Goal: Task Accomplishment & Management: Use online tool/utility

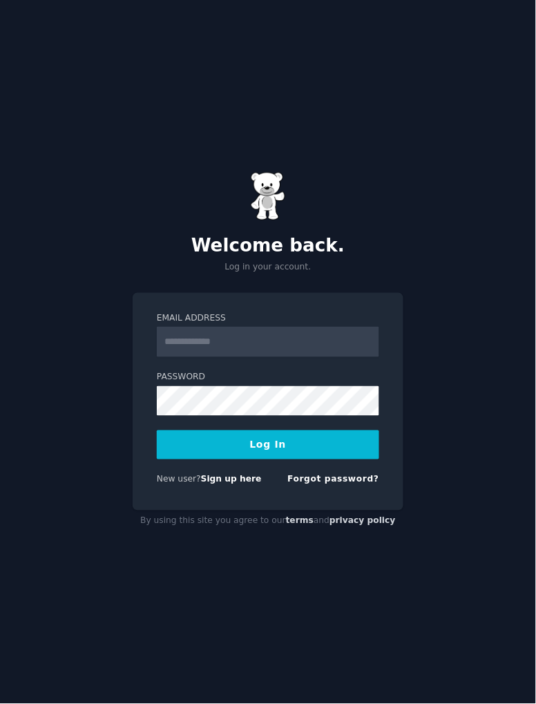
click at [214, 491] on form "Email Address Password Log In New user? Sign up here Forgot password?" at bounding box center [268, 401] width 222 height 179
click at [219, 484] on link "Sign up here" at bounding box center [231, 480] width 61 height 10
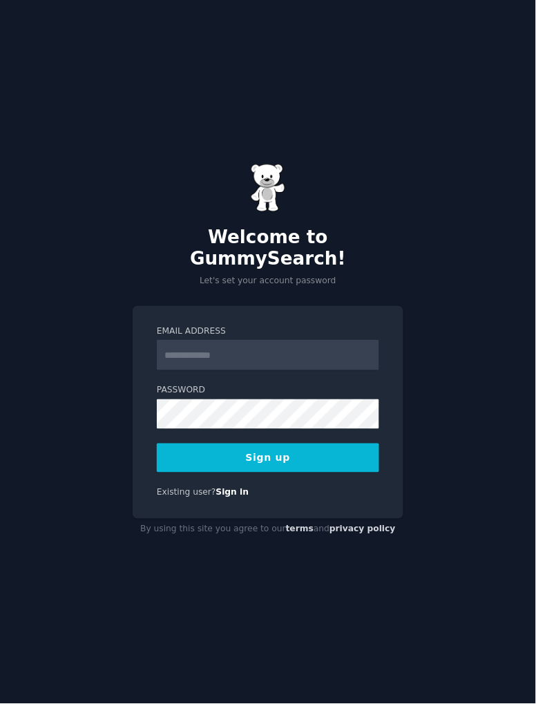
click at [335, 370] on input "Email Address" at bounding box center [268, 355] width 222 height 30
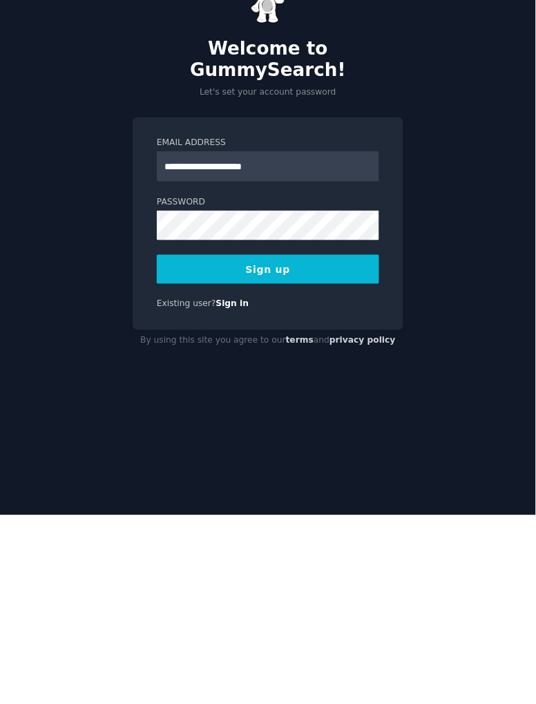
type input "**********"
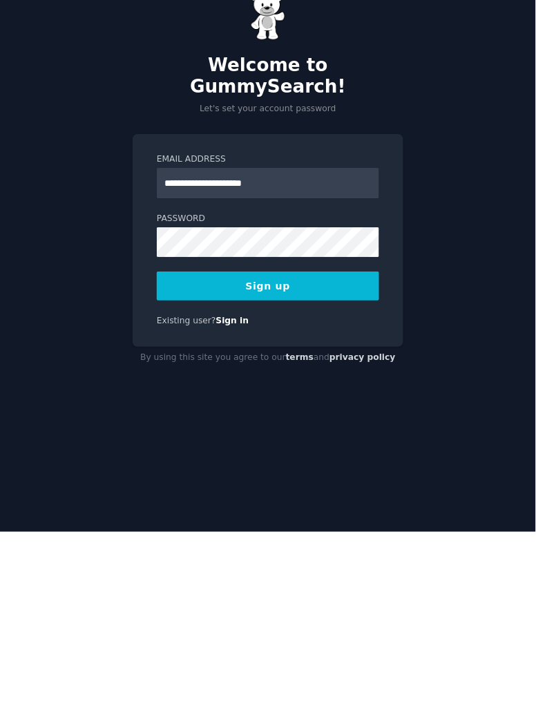
click at [354, 472] on button "Sign up" at bounding box center [268, 457] width 222 height 29
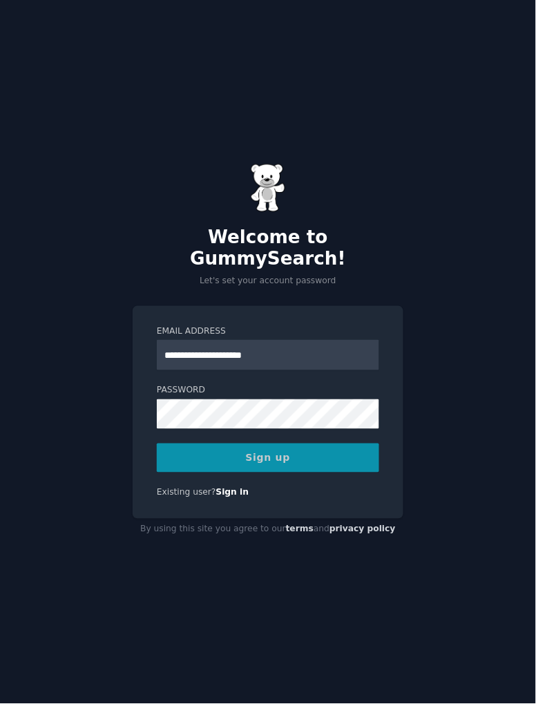
click at [340, 472] on div "Sign up" at bounding box center [268, 457] width 222 height 29
click at [349, 472] on div "Sign up" at bounding box center [268, 457] width 222 height 29
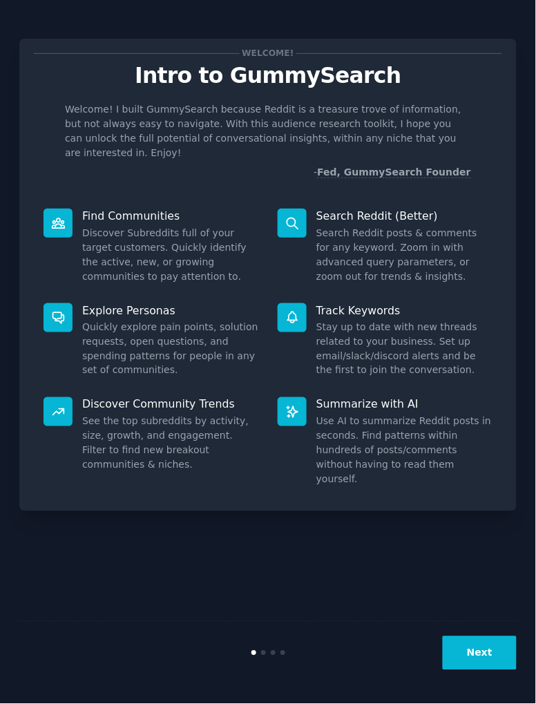
scroll to position [66, 0]
click at [498, 654] on button "Next" at bounding box center [480, 653] width 74 height 34
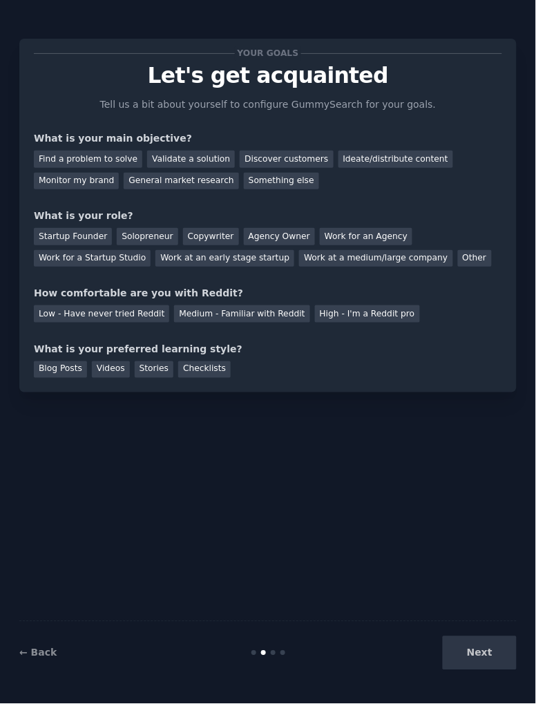
scroll to position [66, 0]
click at [492, 649] on div "Next" at bounding box center [434, 653] width 166 height 34
click at [37, 236] on div "Startup Founder" at bounding box center [73, 236] width 78 height 17
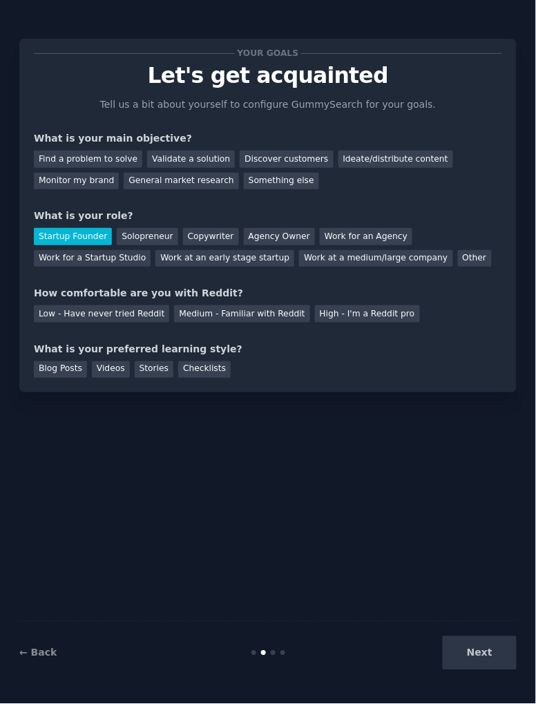
click at [485, 646] on div "Next" at bounding box center [434, 653] width 166 height 34
click at [46, 152] on div "Find a problem to solve" at bounding box center [88, 159] width 108 height 17
click at [274, 305] on div "Medium - Familiar with Reddit" at bounding box center [241, 313] width 135 height 17
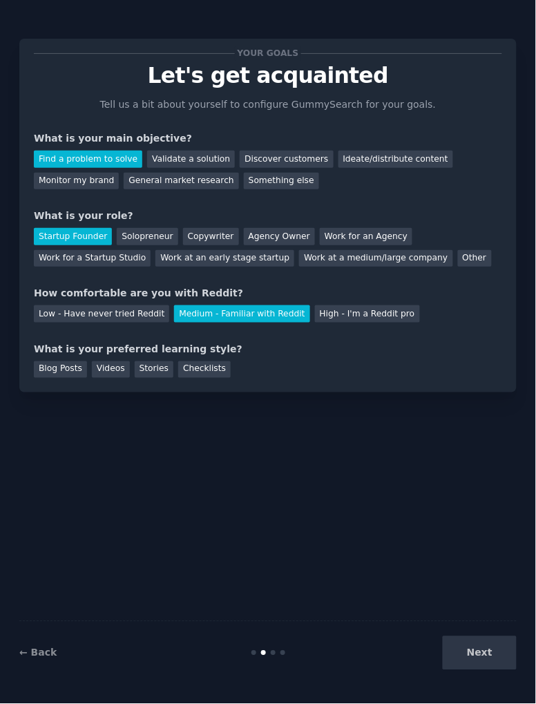
click at [148, 361] on div "Stories" at bounding box center [154, 369] width 39 height 17
click at [504, 662] on button "Next" at bounding box center [480, 653] width 74 height 34
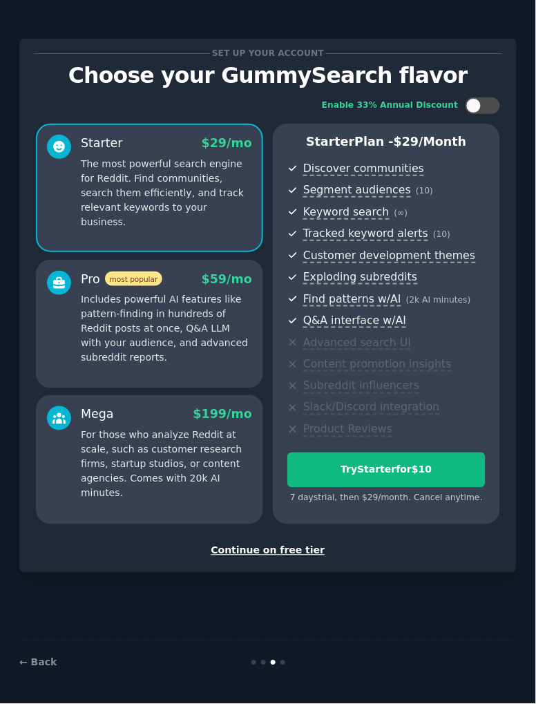
click at [303, 544] on div "Continue on free tier" at bounding box center [268, 551] width 468 height 15
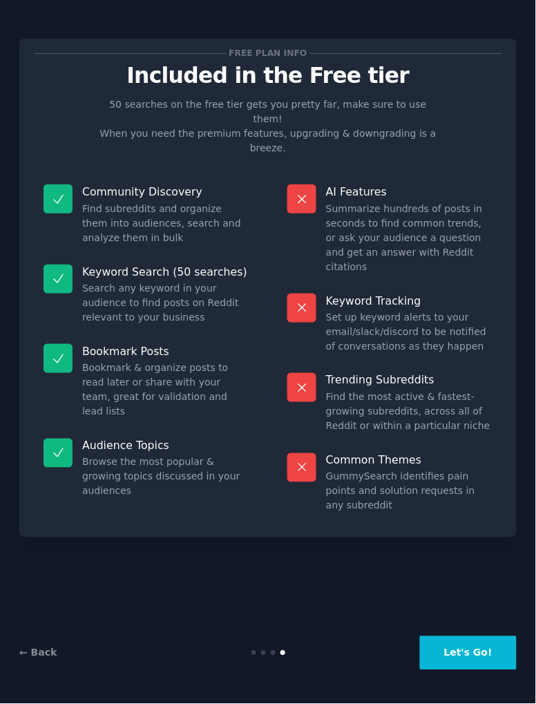
click at [488, 670] on button "Let's Go!" at bounding box center [468, 653] width 97 height 34
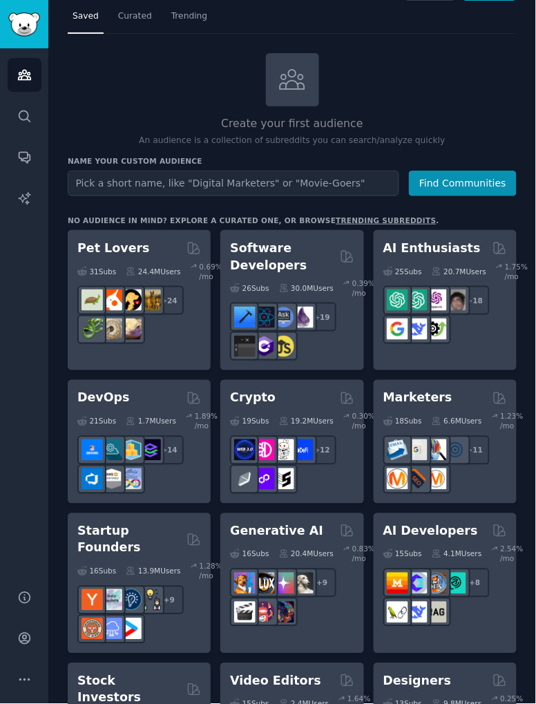
scroll to position [31, 0]
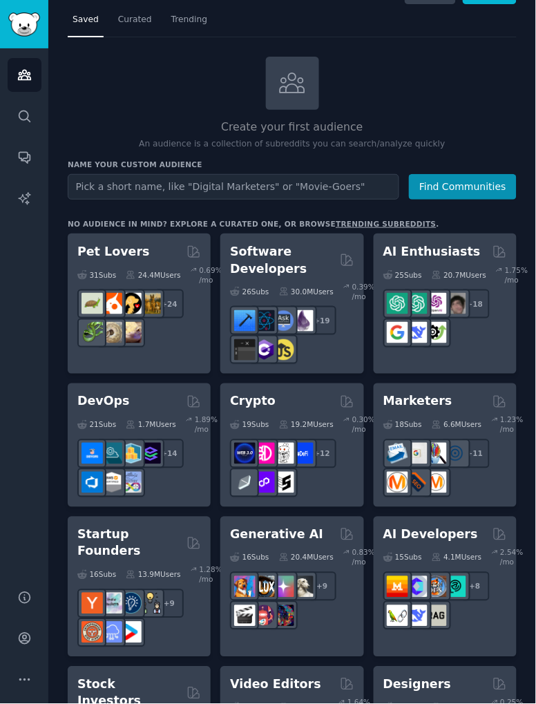
click at [27, 133] on link "Search" at bounding box center [25, 116] width 34 height 34
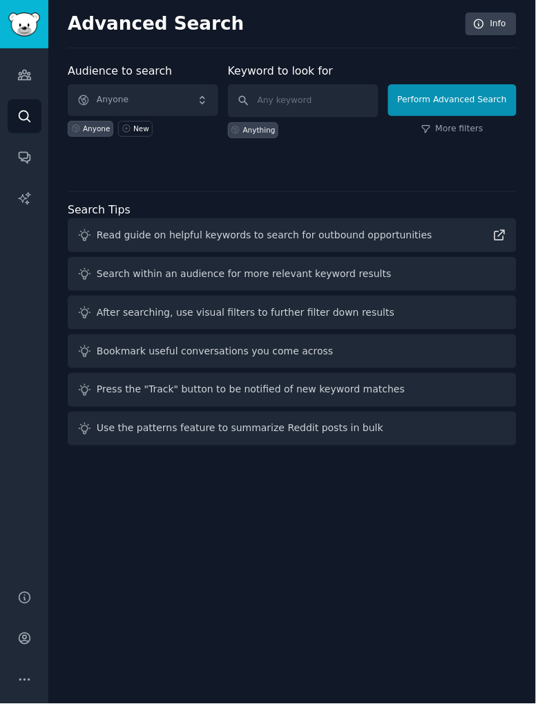
click at [16, 66] on link "Audiences" at bounding box center [25, 75] width 34 height 34
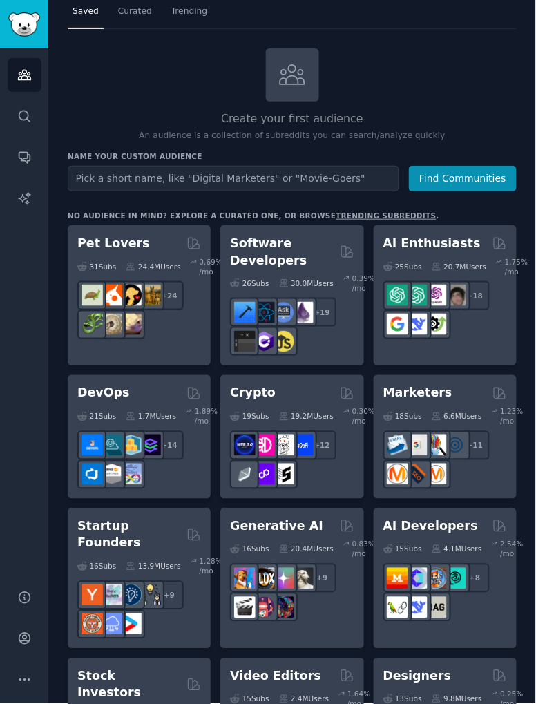
scroll to position [61, 0]
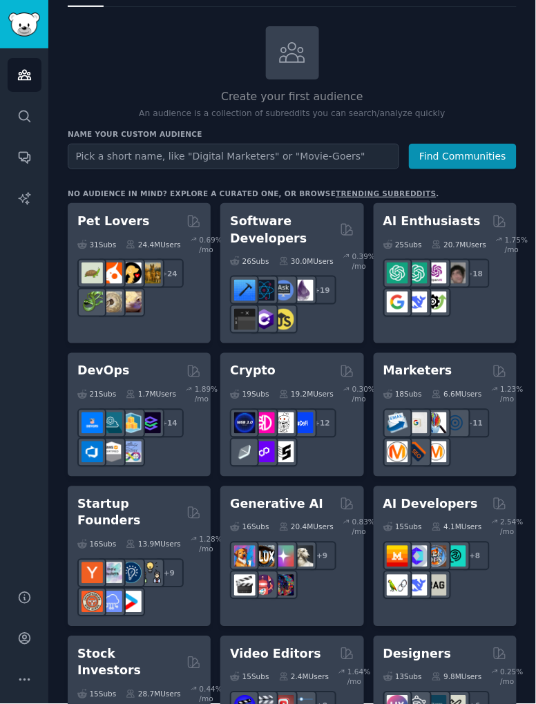
click at [97, 227] on h2 "Pet Lovers" at bounding box center [113, 221] width 73 height 17
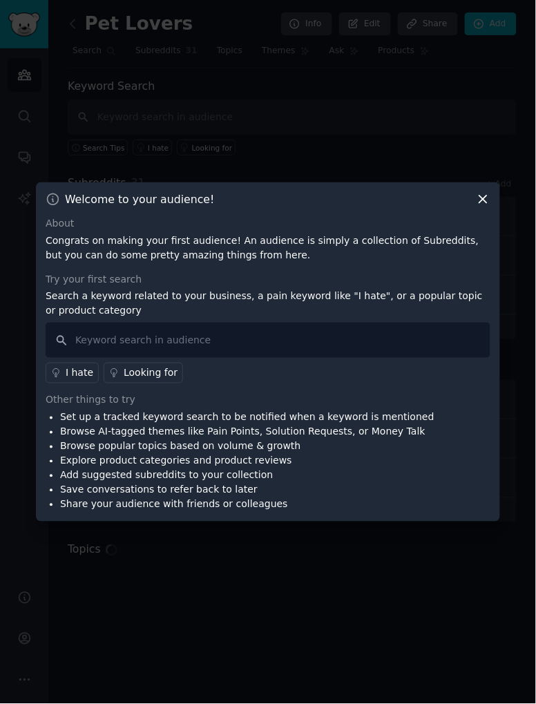
click at [75, 381] on div "I hate" at bounding box center [80, 373] width 28 height 15
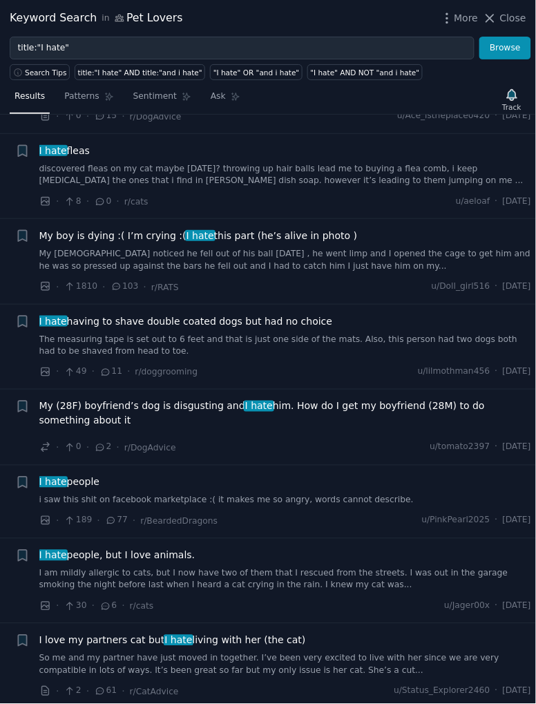
scroll to position [1377, 0]
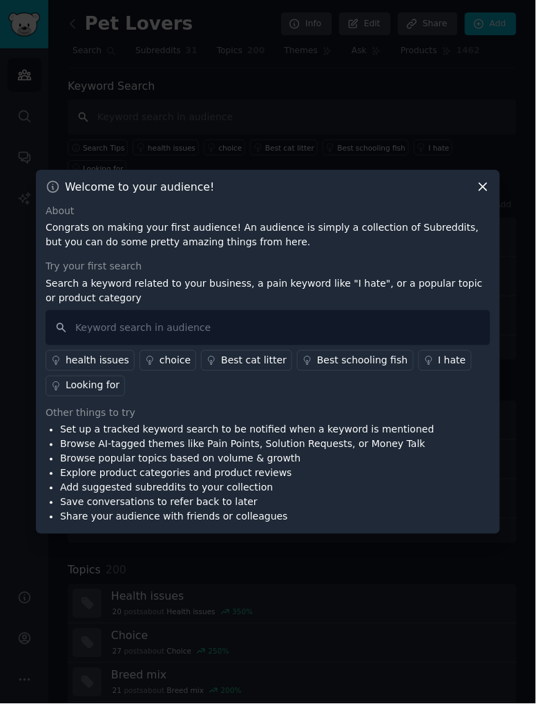
scroll to position [66, 0]
click at [468, 276] on p "Search a keyword related to your business, a pain keyword like "I hate", or a p…" at bounding box center [268, 290] width 445 height 29
click at [70, 378] on div "Looking for" at bounding box center [93, 385] width 54 height 15
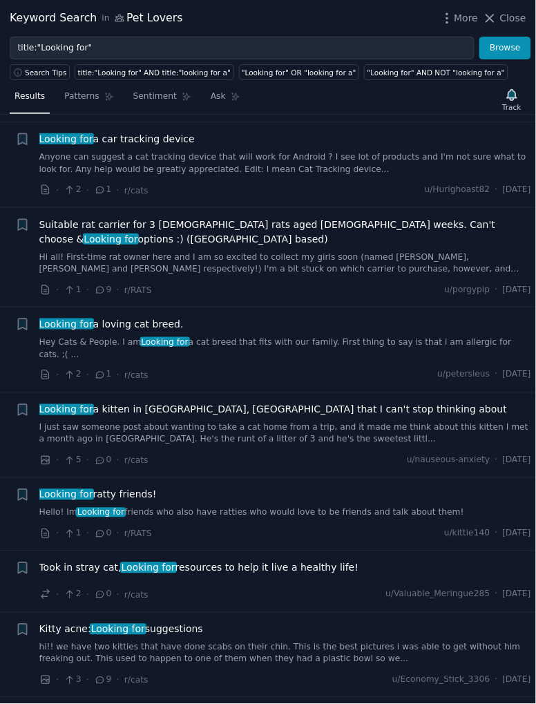
scroll to position [271, 0]
click at [475, 158] on link "Anyone can suggest a cat tracking device that will work for Android ? I see lot…" at bounding box center [285, 163] width 492 height 24
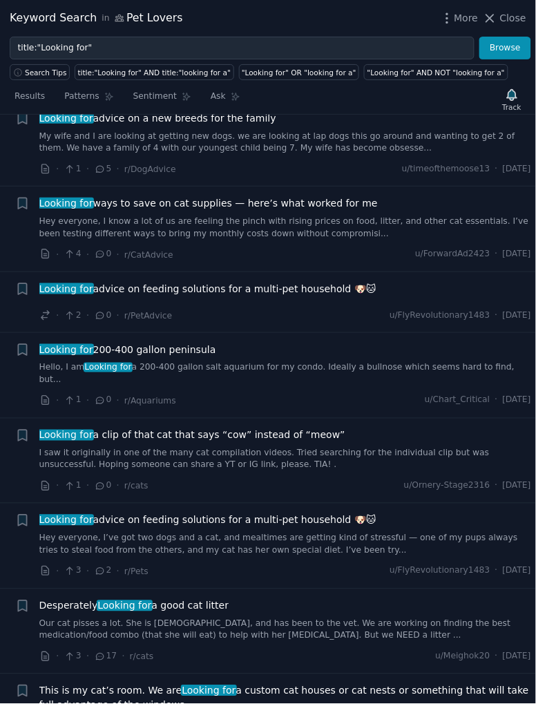
scroll to position [1573, 0]
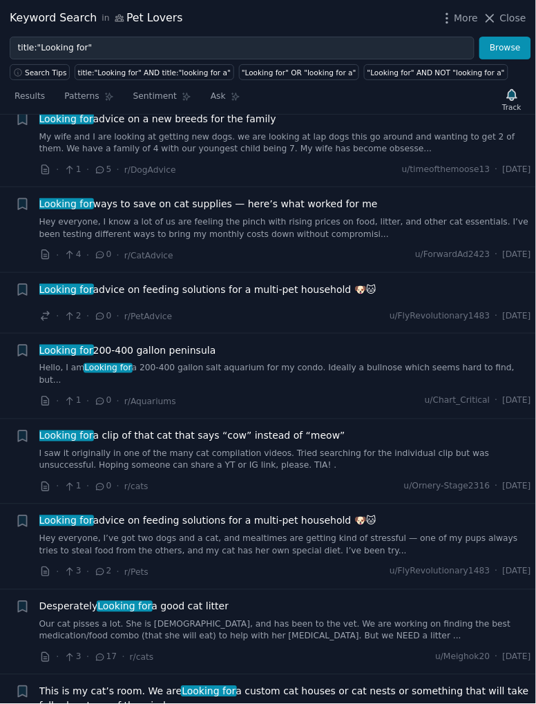
click at [74, 216] on link "Hey everyone, I know a lot of us are feeling the pinch with rising prices on fo…" at bounding box center [285, 228] width 492 height 24
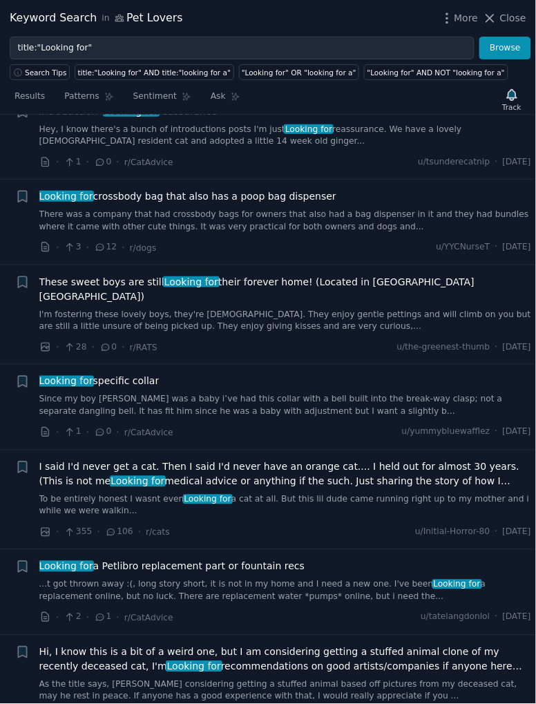
scroll to position [3395, 0]
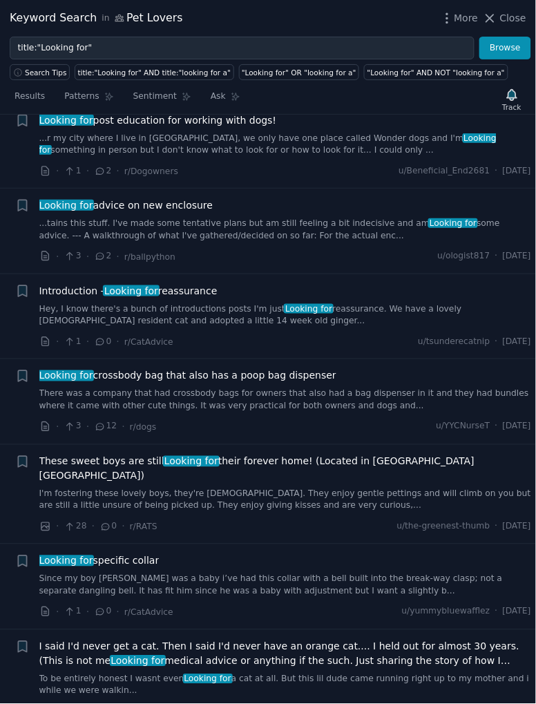
click at [443, 388] on link "There was a company that had crossbody bags for owners that also had a bag disp…" at bounding box center [285, 400] width 492 height 24
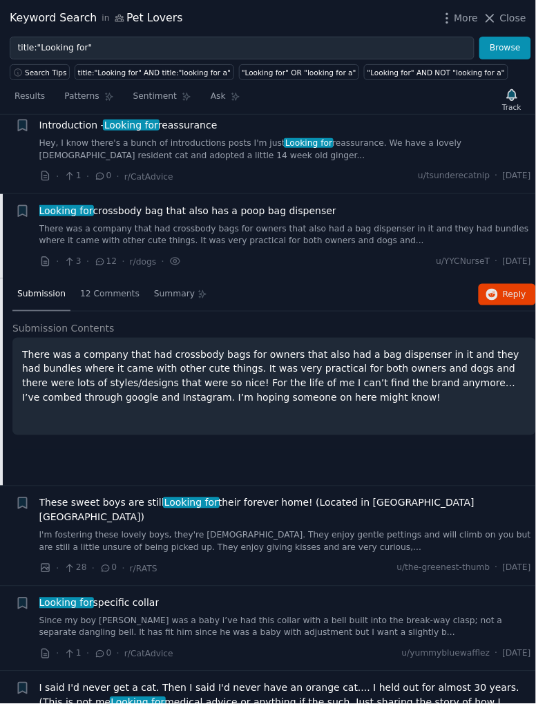
scroll to position [2894, 0]
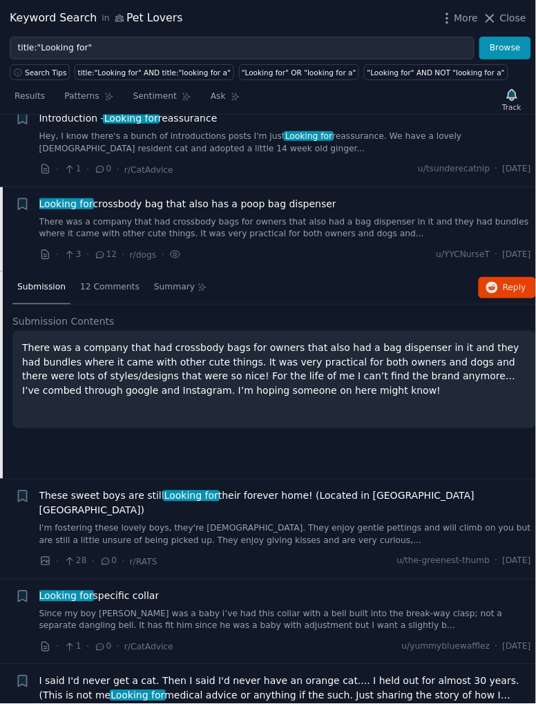
click at [113, 281] on span "12 Comments" at bounding box center [109, 287] width 59 height 12
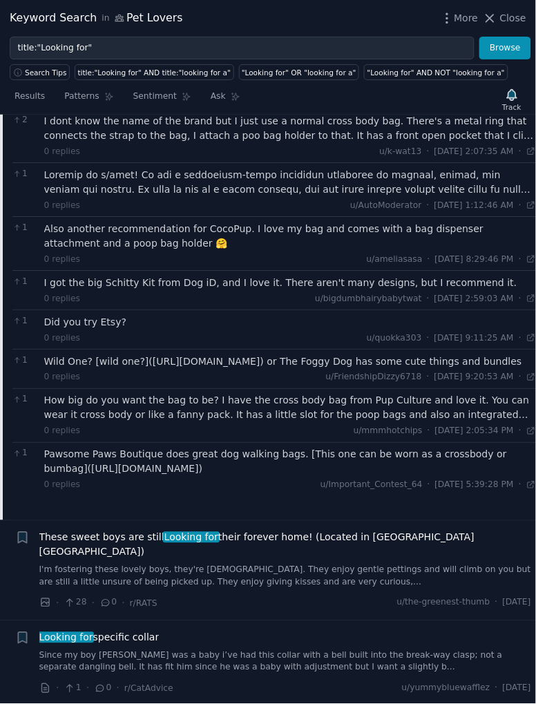
scroll to position [3158, 0]
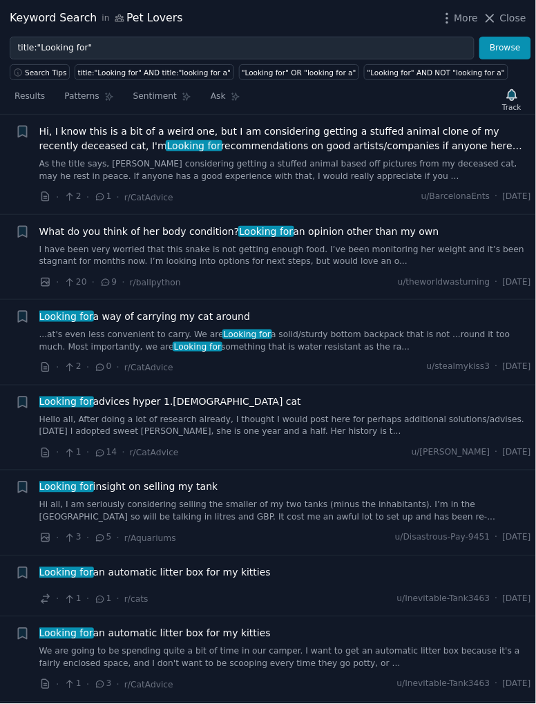
scroll to position [3343, 0]
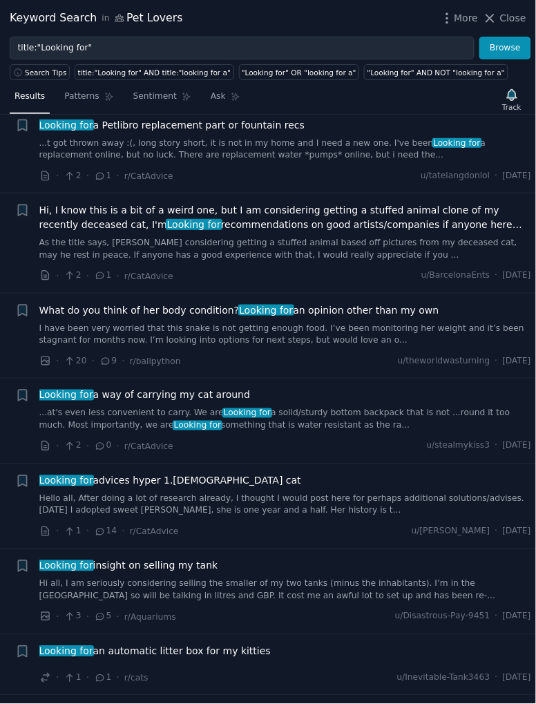
scroll to position [3136, 0]
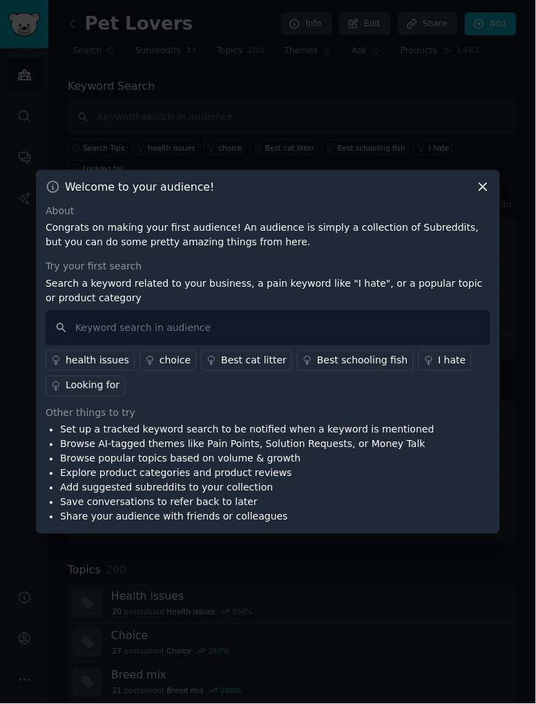
click at [477, 194] on icon at bounding box center [483, 187] width 15 height 15
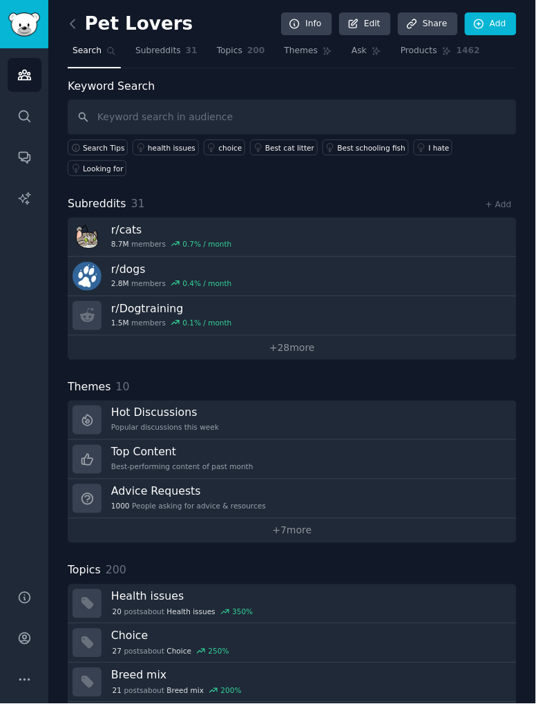
click at [56, 32] on div "Pet Lovers Info Edit Share Add Search Subreddits 31 Topics 200 Themes Ask Produ…" at bounding box center [292, 373] width 488 height 746
click at [29, 81] on icon "Sidebar" at bounding box center [24, 75] width 15 height 15
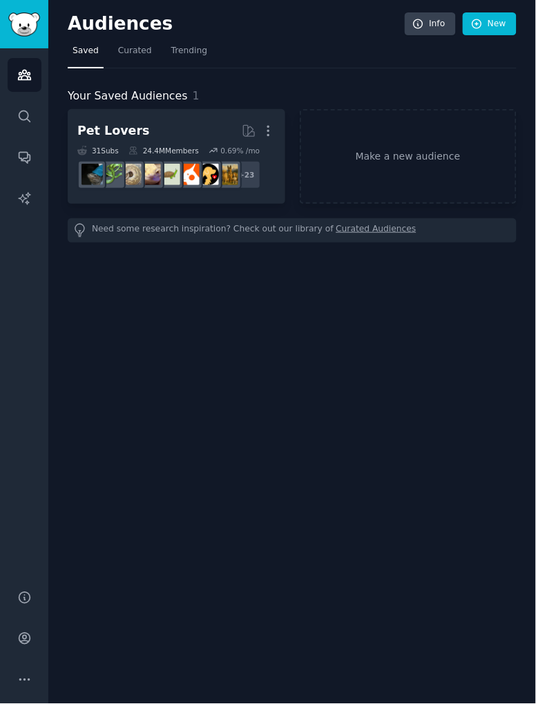
click at [26, 114] on icon "Sidebar" at bounding box center [24, 116] width 15 height 15
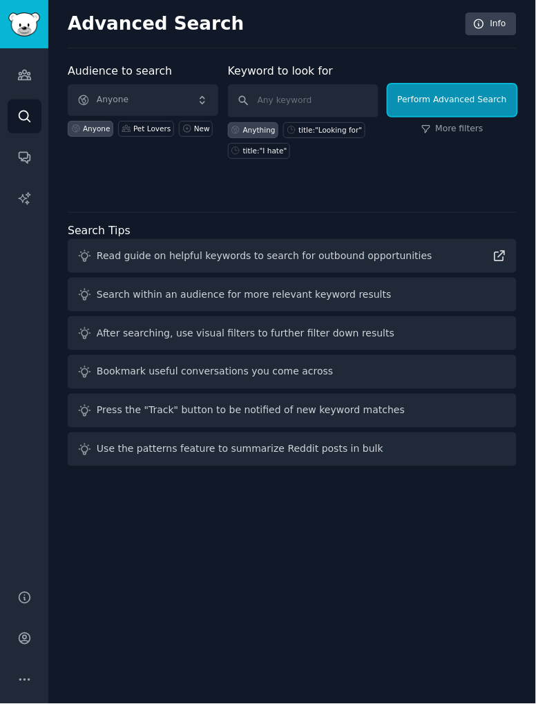
click at [488, 97] on button "Perform Advanced Search" at bounding box center [452, 100] width 128 height 32
click at [30, 154] on icon "Sidebar" at bounding box center [24, 157] width 15 height 15
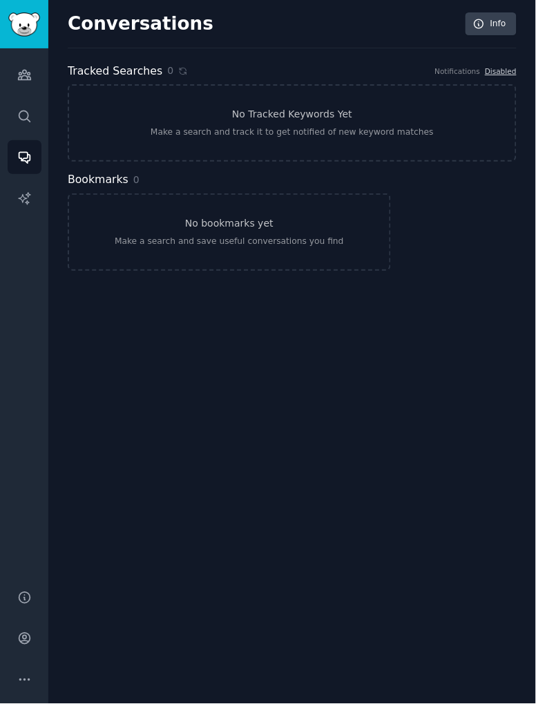
click at [25, 203] on icon "Sidebar" at bounding box center [24, 198] width 15 height 15
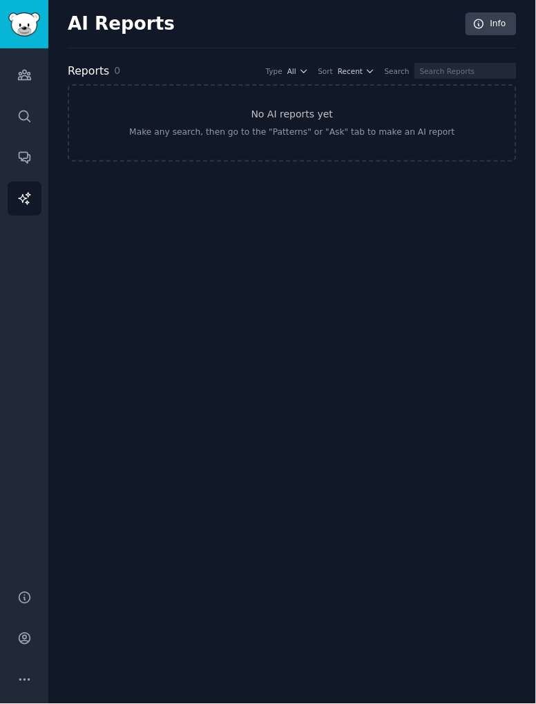
click at [24, 121] on icon "Sidebar" at bounding box center [24, 116] width 15 height 15
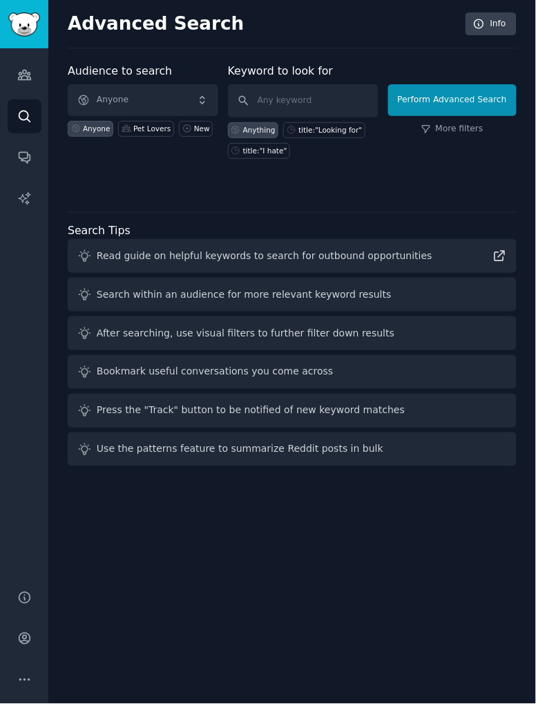
click at [32, 193] on link "AI Reports" at bounding box center [25, 199] width 34 height 34
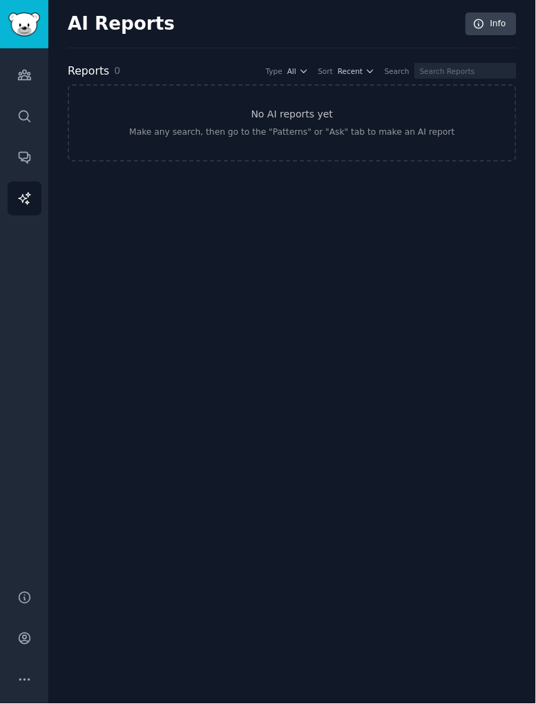
click at [36, 130] on link "Search" at bounding box center [25, 116] width 34 height 34
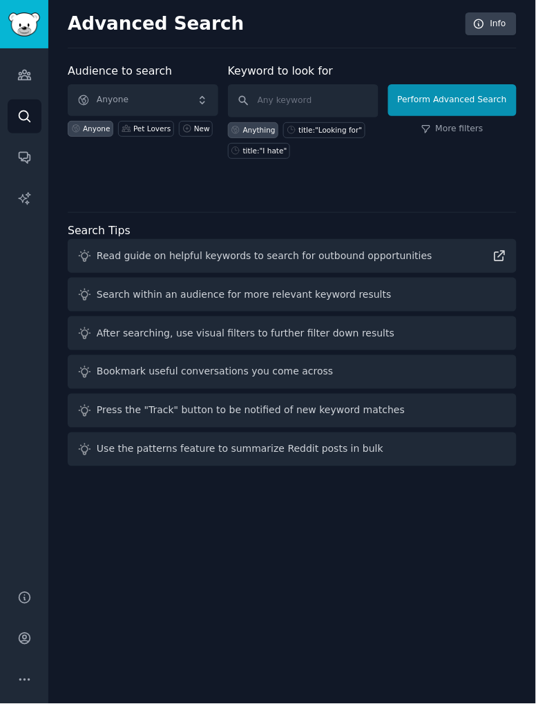
click at [21, 72] on icon "Sidebar" at bounding box center [24, 75] width 15 height 15
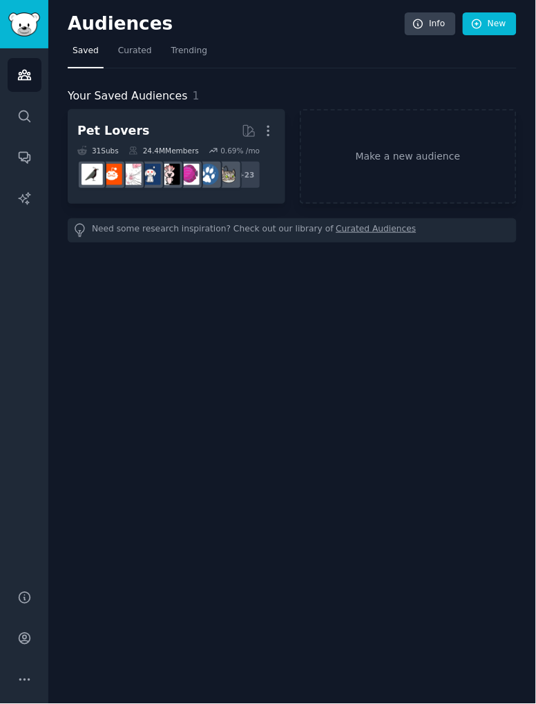
click at [124, 50] on span "Curated" at bounding box center [135, 51] width 34 height 12
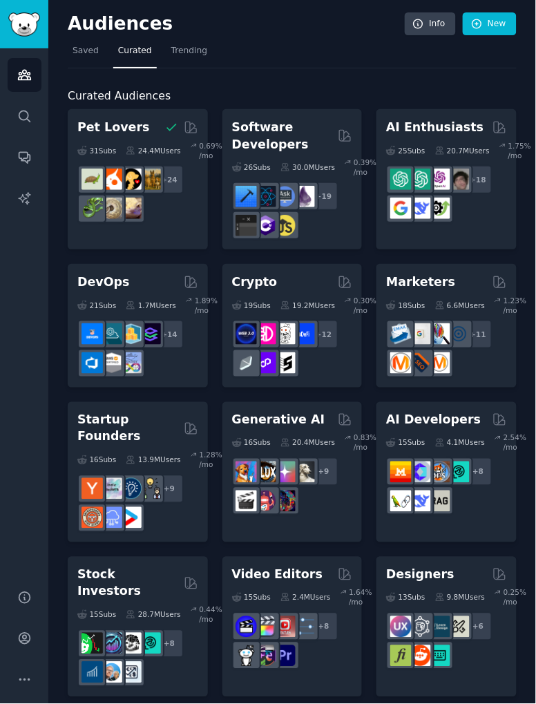
click at [173, 50] on span "Trending" at bounding box center [189, 51] width 36 height 12
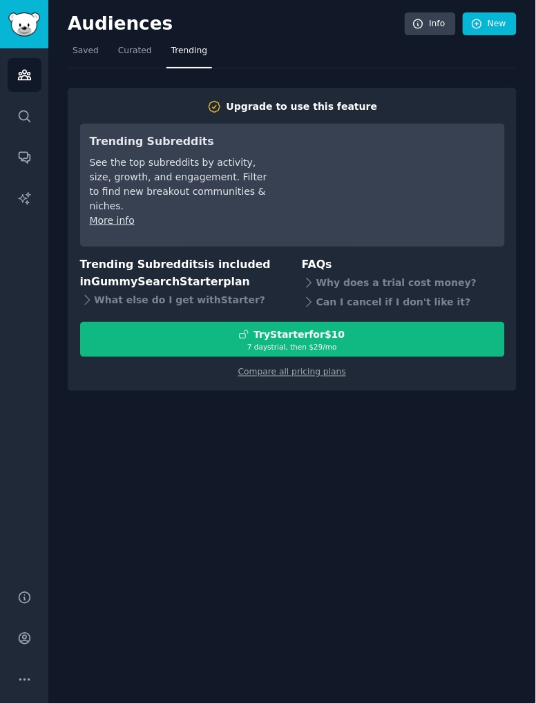
click at [128, 50] on span "Curated" at bounding box center [135, 51] width 34 height 12
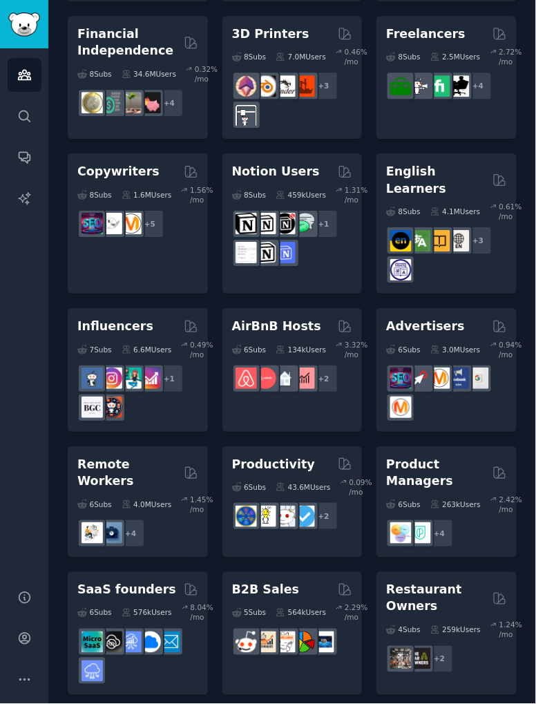
scroll to position [1282, 0]
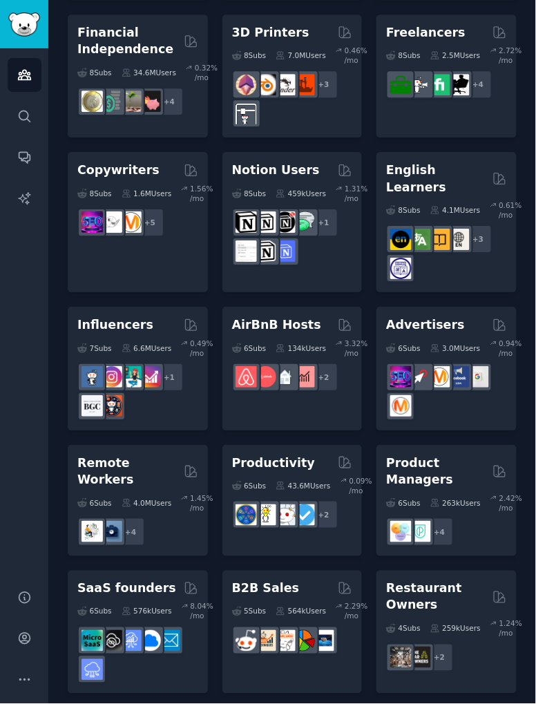
click at [305, 338] on div "6 Sub s 134k Users 3.32 % /mo" at bounding box center [292, 347] width 121 height 19
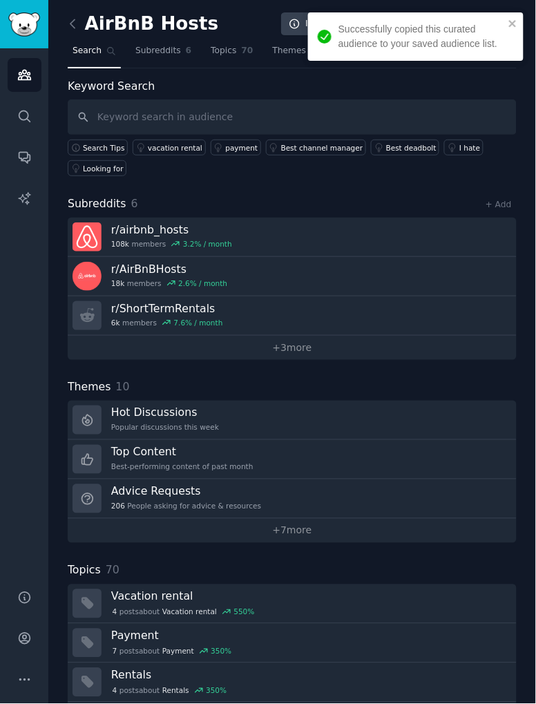
click at [459, 146] on div "I hate" at bounding box center [469, 148] width 21 height 10
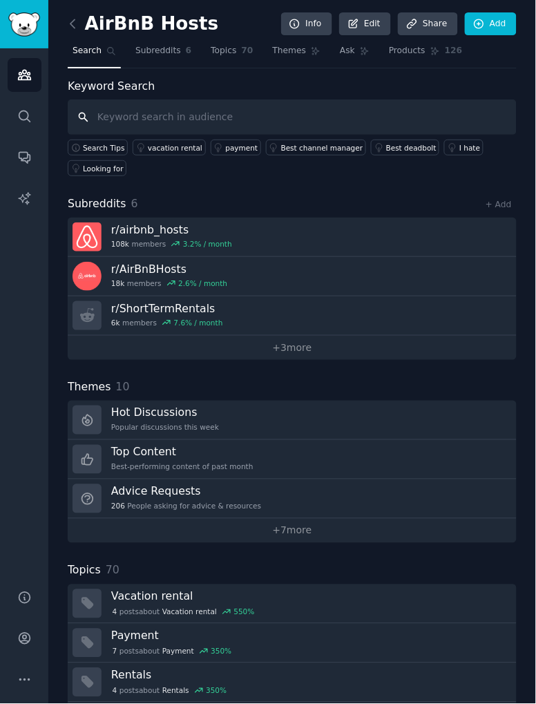
click at [483, 120] on input "text" at bounding box center [292, 116] width 449 height 35
click at [92, 169] on div "Looking for" at bounding box center [103, 169] width 41 height 10
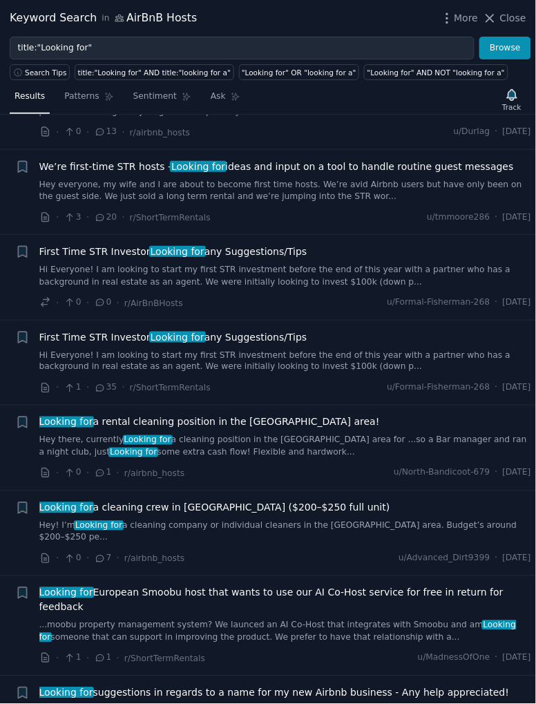
scroll to position [1868, 0]
click at [488, 179] on link "Hey everyone, my wife and I are about to become first time hosts. We’re avid Ai…" at bounding box center [285, 191] width 492 height 24
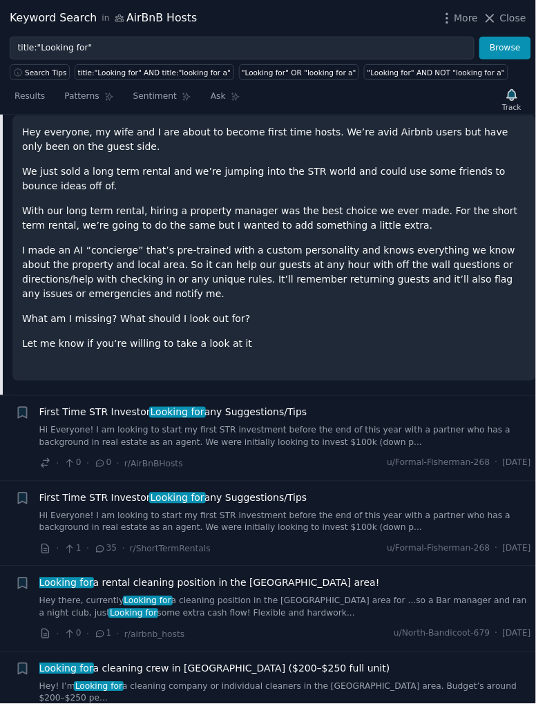
scroll to position [2054, 0]
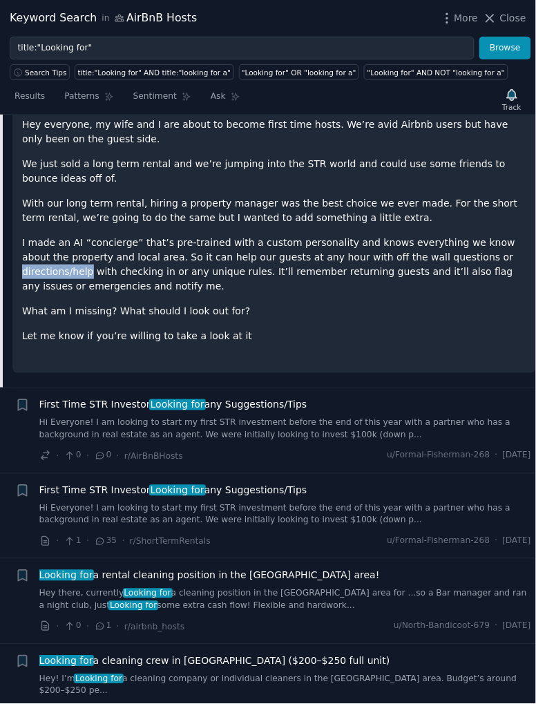
click at [478, 304] on p "What am I missing? What should I look out for?" at bounding box center [274, 311] width 504 height 15
click at [481, 304] on p "What am I missing? What should I look out for?" at bounding box center [274, 311] width 504 height 15
click at [489, 304] on p "What am I missing? What should I look out for?" at bounding box center [274, 311] width 504 height 15
click at [487, 304] on p "What am I missing? What should I look out for?" at bounding box center [274, 311] width 504 height 15
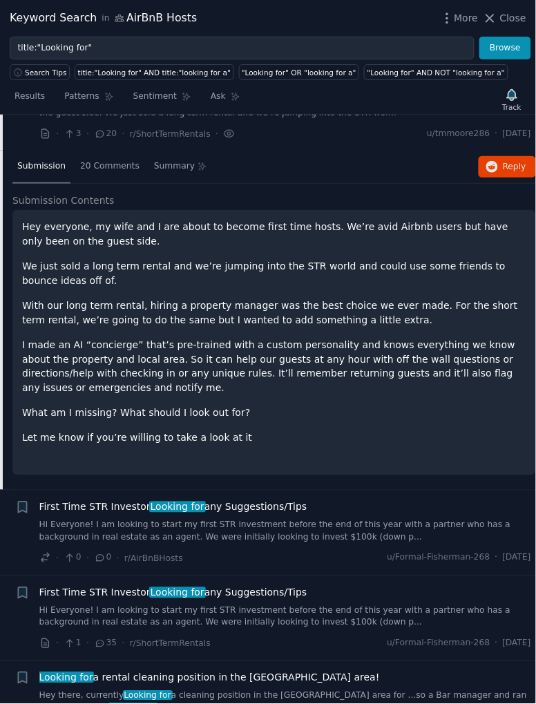
scroll to position [1963, 0]
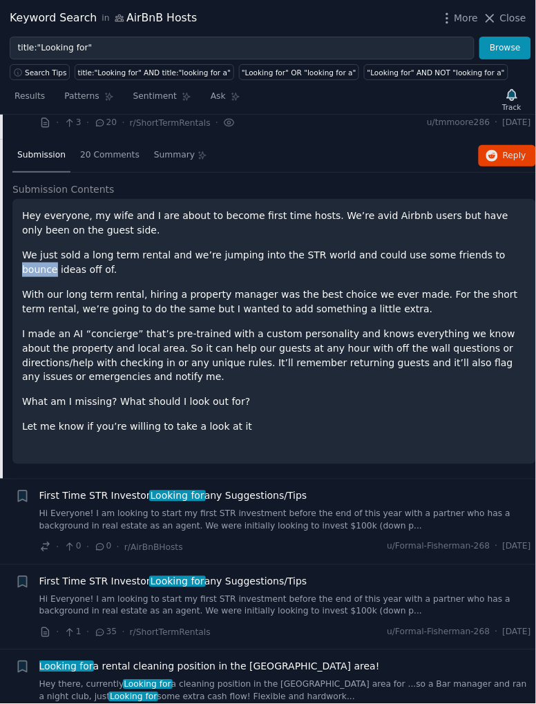
click at [484, 287] on p "With our long term rental, hiring a property manager was the best choice we eve…" at bounding box center [274, 301] width 504 height 29
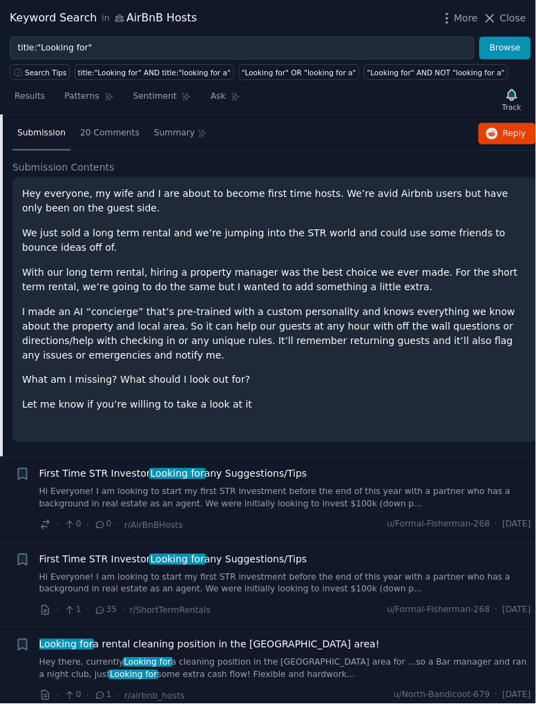
scroll to position [2026, 0]
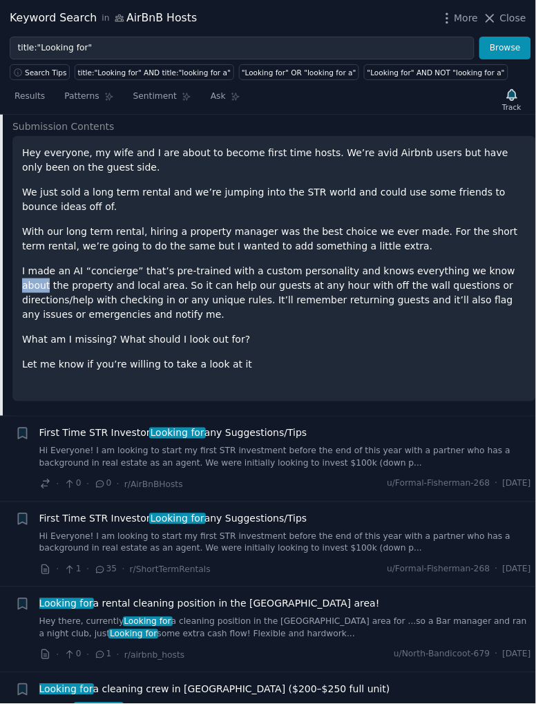
click at [504, 302] on div "Hey everyone, my wife and I are about to become first time hosts. We’re avid Ai…" at bounding box center [274, 259] width 504 height 226
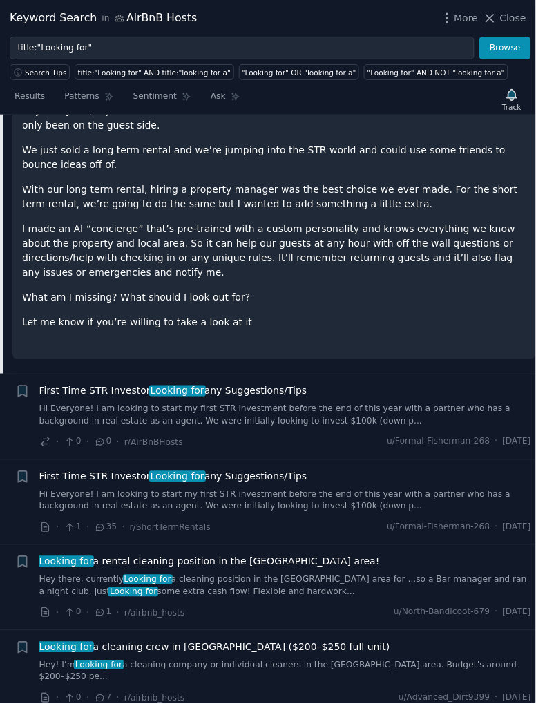
scroll to position [2069, 0]
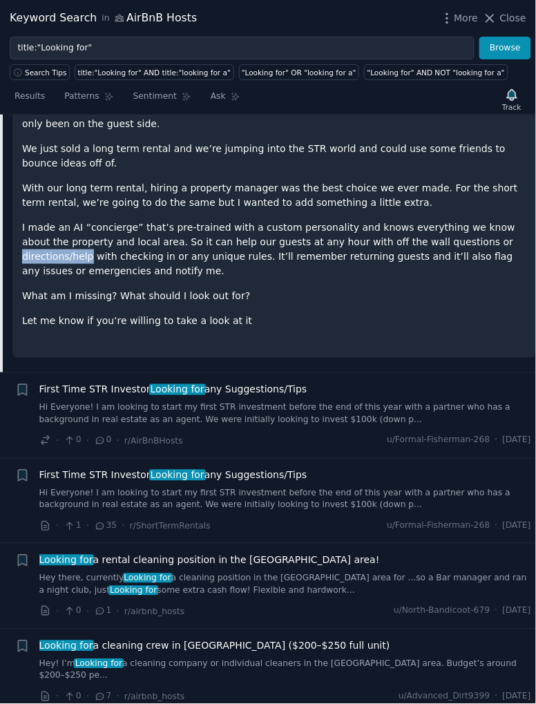
click at [490, 277] on div "Hey everyone, my wife and I are about to become first time hosts. We’re avid Ai…" at bounding box center [274, 215] width 504 height 226
click at [489, 276] on div "Hey everyone, my wife and I are about to become first time hosts. We’re avid Ai…" at bounding box center [274, 215] width 504 height 226
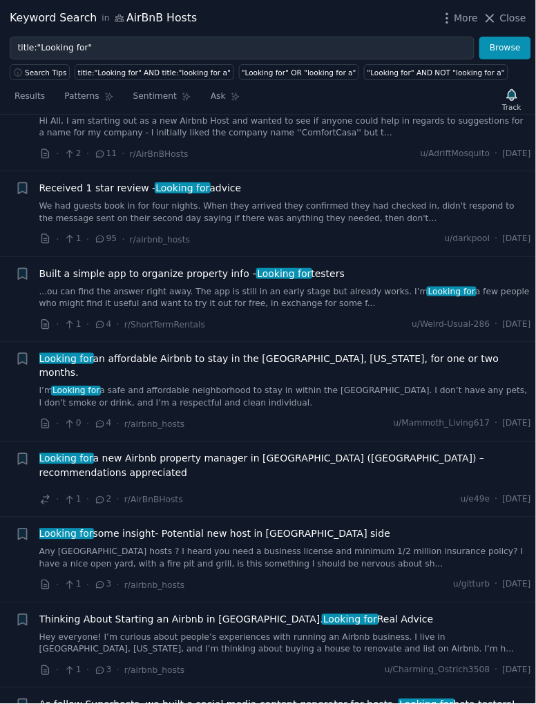
scroll to position [2797, 0]
click at [488, 200] on link "We had guests book in for four nights. When they arrived they confirmed they ha…" at bounding box center [285, 212] width 492 height 24
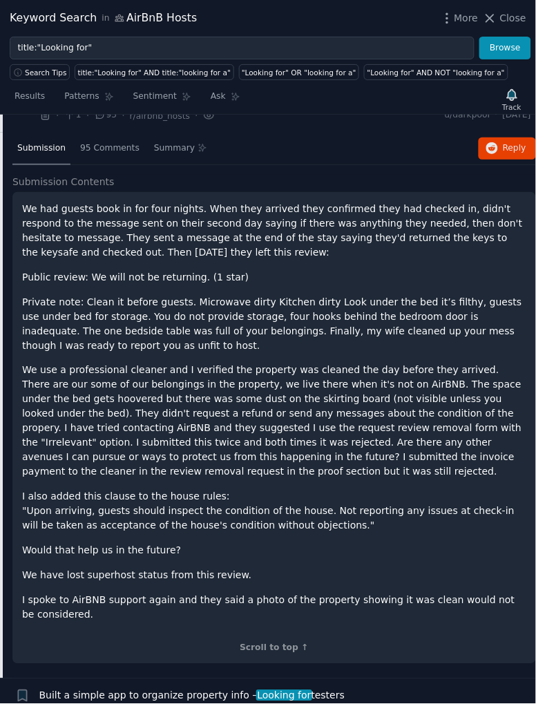
scroll to position [2590, 0]
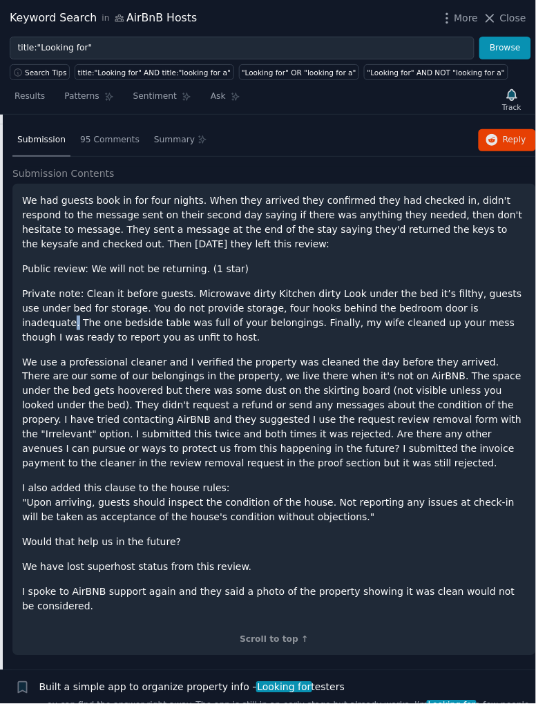
click at [488, 293] on div "We had guests book in for four nights. When they arrived they confirmed they ha…" at bounding box center [274, 403] width 504 height 421
click at [497, 355] on p "We use a professional cleaner and I verified the property was cleaned the day b…" at bounding box center [274, 413] width 504 height 116
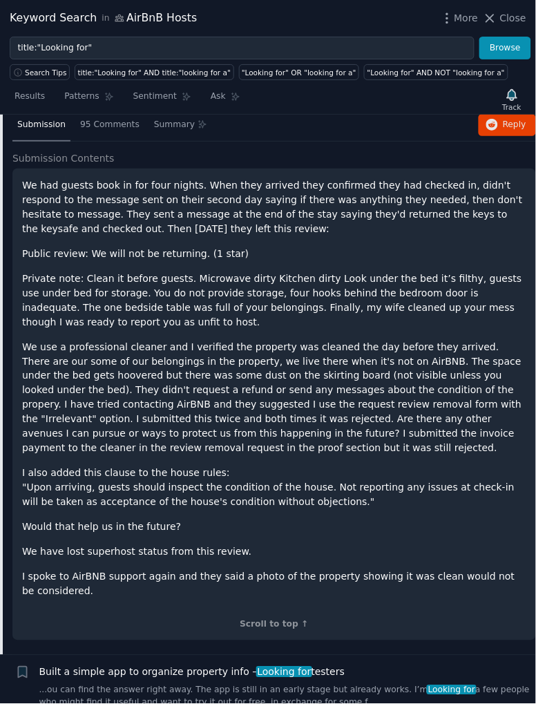
scroll to position [2605, 0]
click at [490, 276] on div "We had guests book in for four nights. When they arrived they confirmed they ha…" at bounding box center [274, 388] width 504 height 421
click at [494, 340] on p "We use a professional cleaner and I verified the property was cleaned the day b…" at bounding box center [274, 398] width 504 height 116
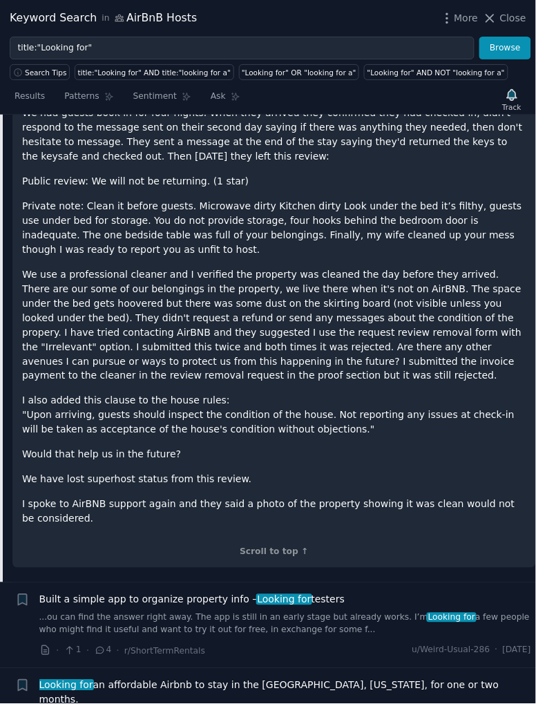
scroll to position [2680, 0]
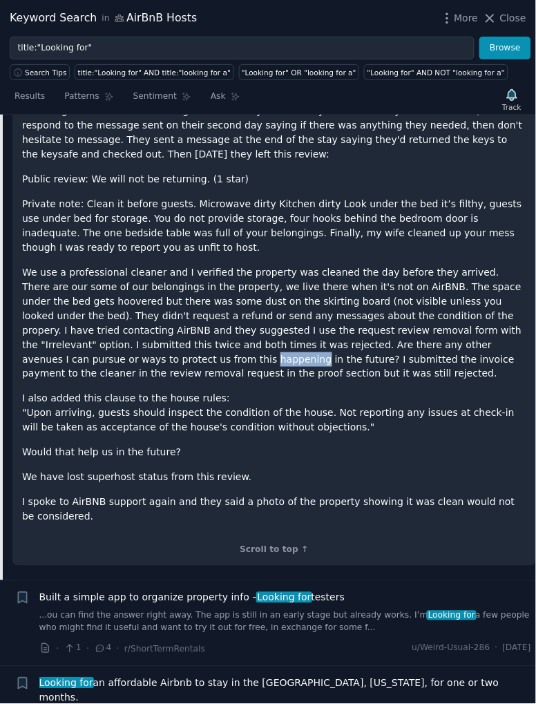
click at [510, 314] on p "We use a professional cleaner and I verified the property was cleaned the day b…" at bounding box center [274, 323] width 504 height 116
click at [500, 265] on p "We use a professional cleaner and I verified the property was cleaned the day b…" at bounding box center [274, 323] width 504 height 116
click at [507, 197] on p "Private note: Clean it before guests. Microwave dirty Kitchen dirty Look under …" at bounding box center [274, 226] width 504 height 58
click at [506, 303] on p "We use a professional cleaner and I verified the property was cleaned the day b…" at bounding box center [274, 323] width 504 height 116
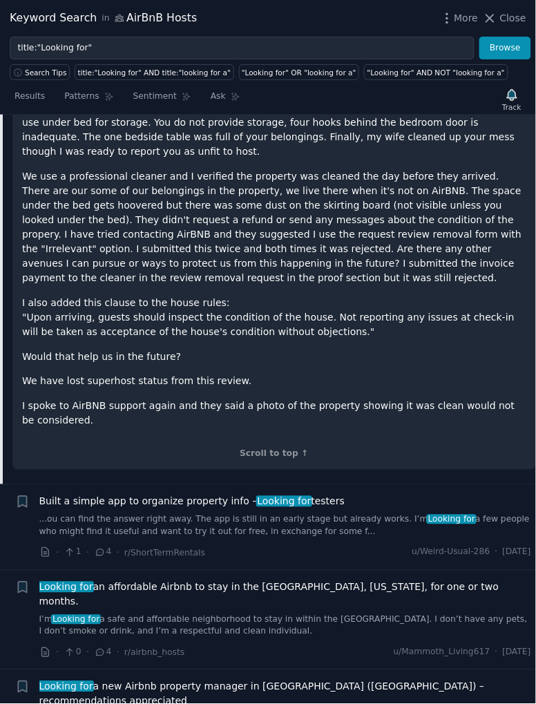
scroll to position [2779, 0]
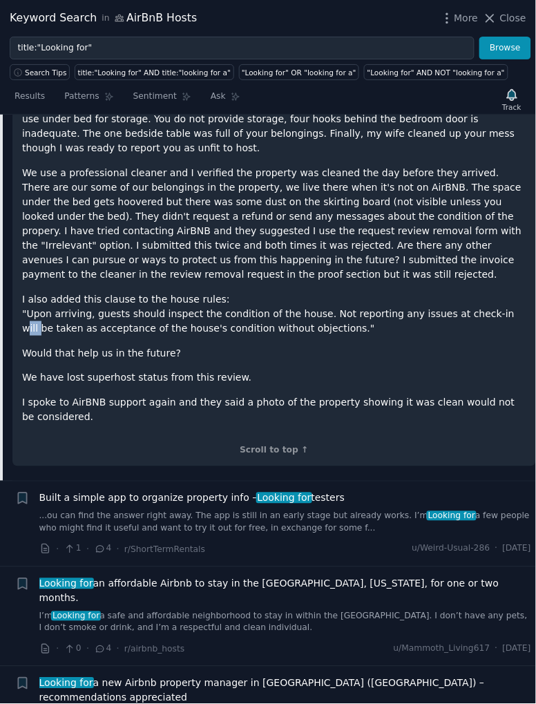
click at [499, 346] on p "Would that help us in the future?" at bounding box center [274, 353] width 504 height 15
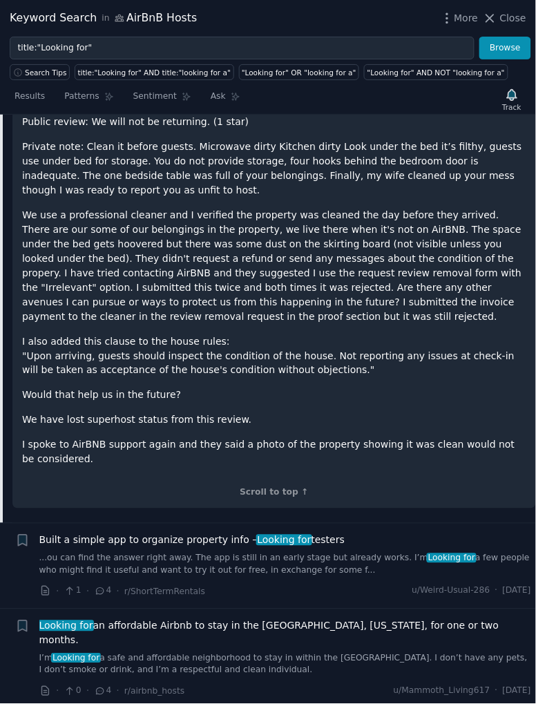
scroll to position [2736, 0]
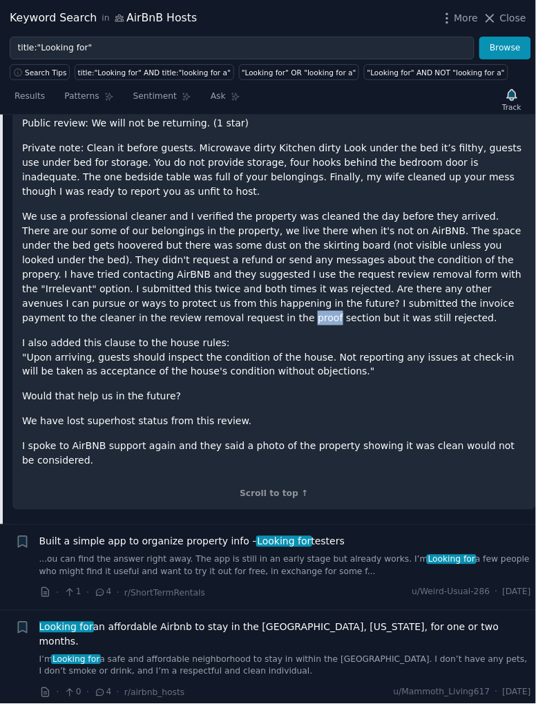
click at [495, 336] on p "I also added this clause to the house rules: "Upon arriving, guests should insp…" at bounding box center [274, 358] width 504 height 44
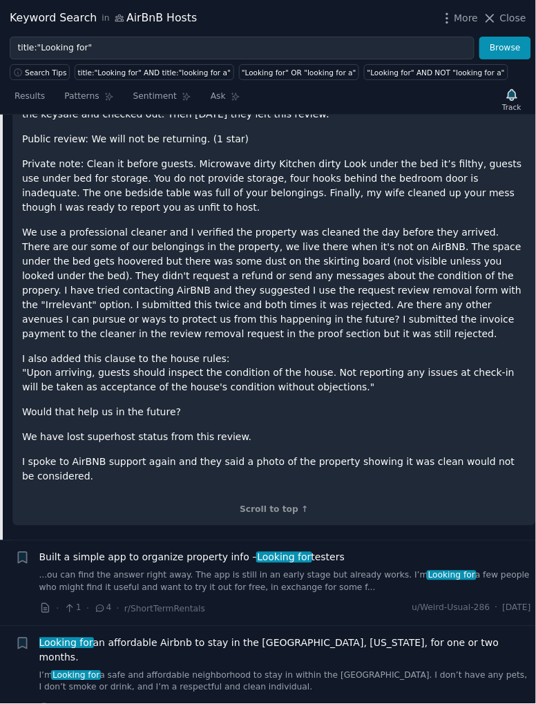
scroll to position [2722, 0]
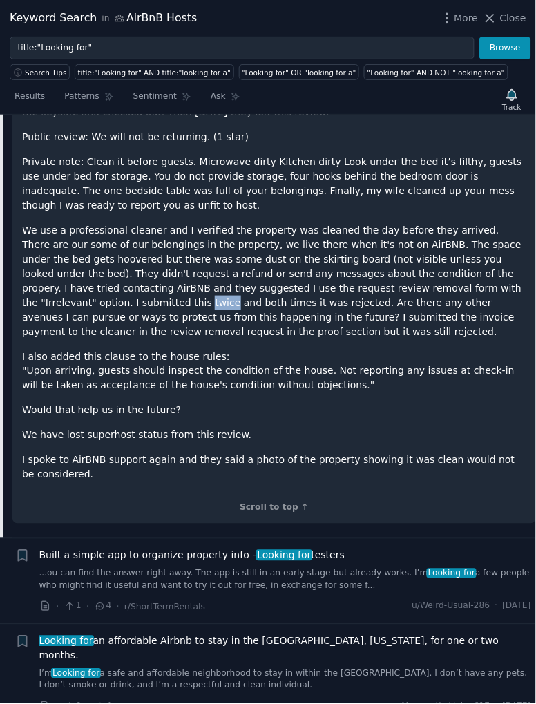
click at [495, 349] on p "I also added this clause to the house rules: "Upon arriving, guests should insp…" at bounding box center [274, 371] width 504 height 44
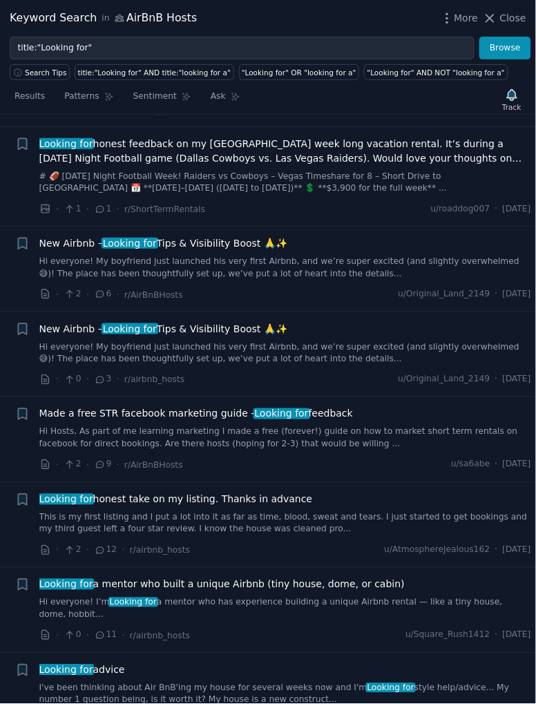
scroll to position [4838, 0]
click at [70, 236] on span "New Airbnb – Looking for Tips & Visibility Boost 🙏✨" at bounding box center [163, 243] width 249 height 15
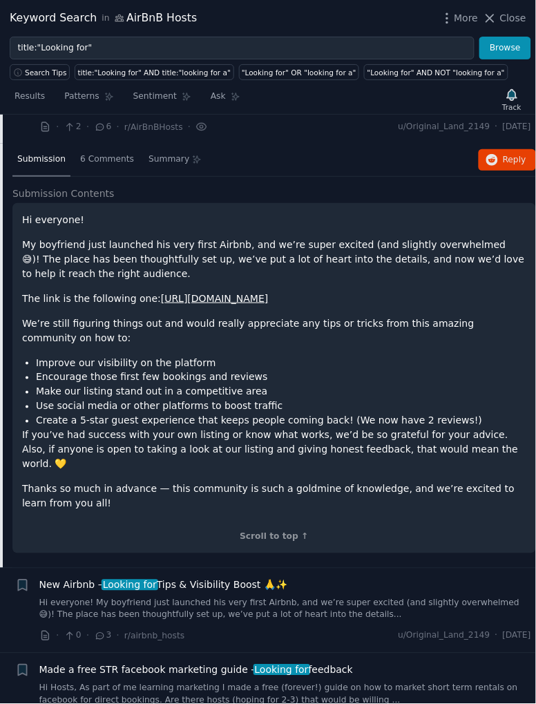
scroll to position [4473, 0]
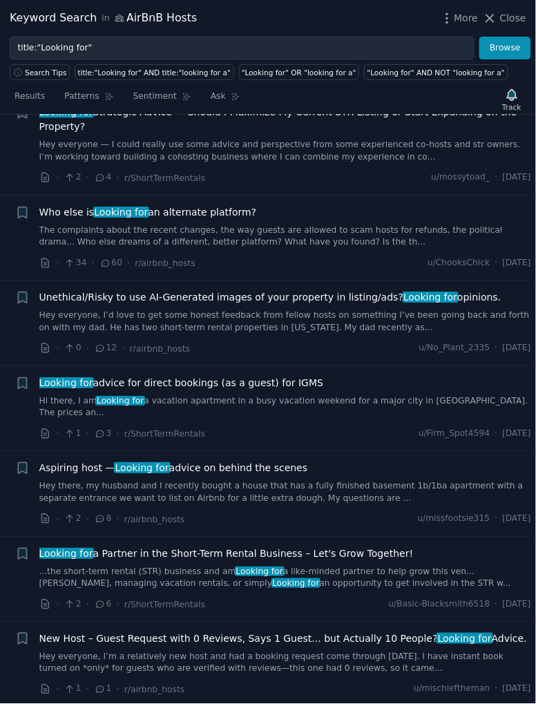
scroll to position [5727, 0]
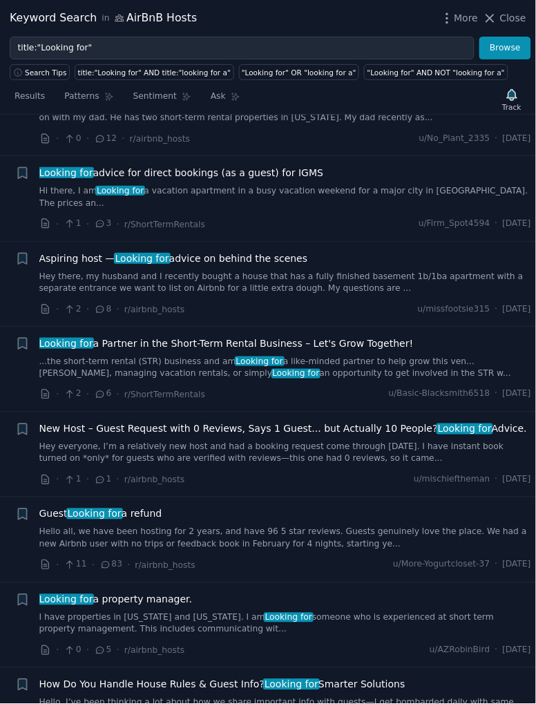
scroll to position [5521, 0]
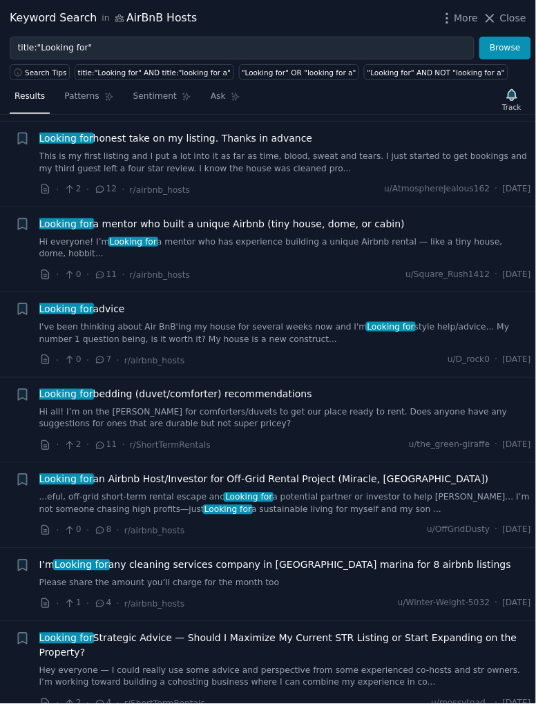
scroll to position [4640, 0]
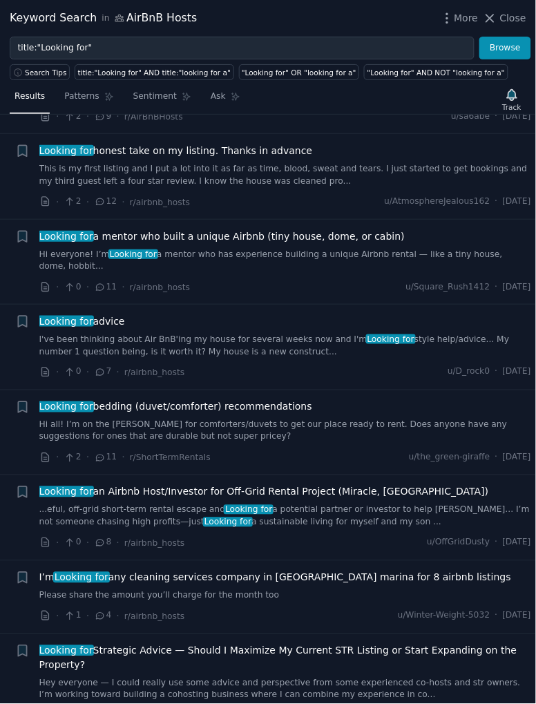
click at [501, 15] on button "Close" at bounding box center [505, 18] width 44 height 15
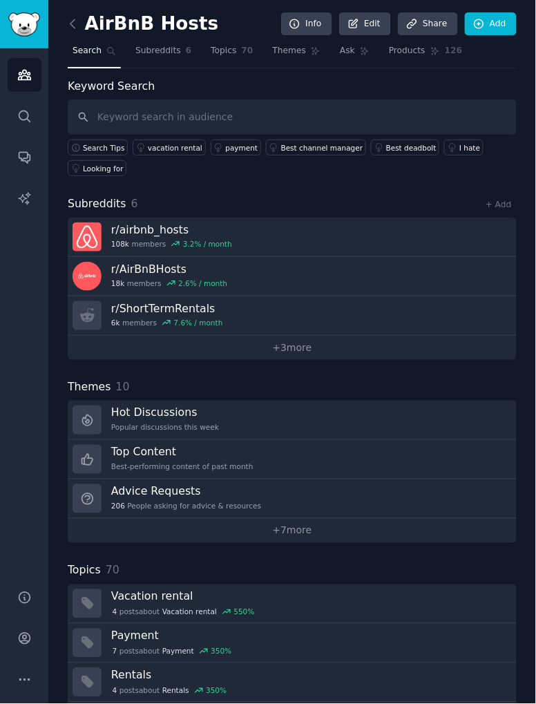
click at [72, 23] on icon at bounding box center [73, 24] width 15 height 15
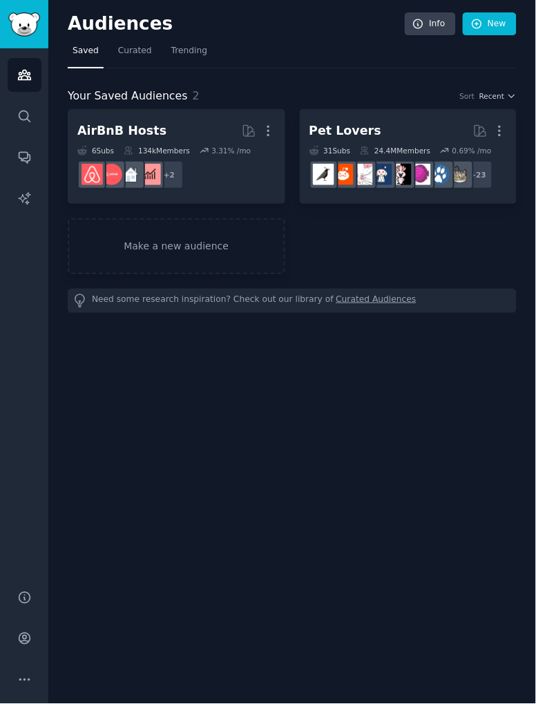
click at [25, 164] on link "Conversations" at bounding box center [25, 157] width 34 height 34
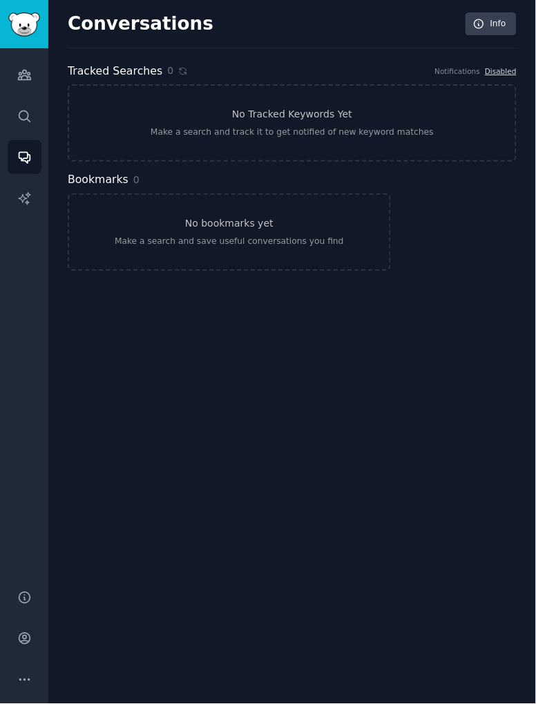
click at [20, 198] on icon "Sidebar" at bounding box center [24, 198] width 12 height 12
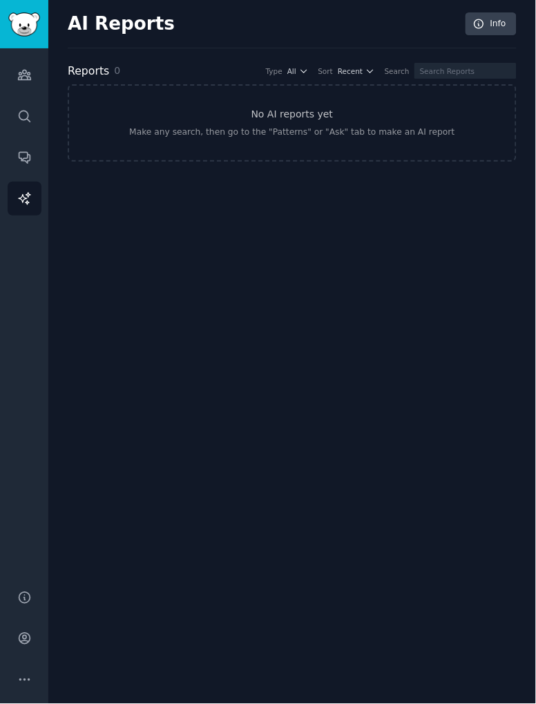
click at [28, 155] on icon "Sidebar" at bounding box center [24, 157] width 15 height 15
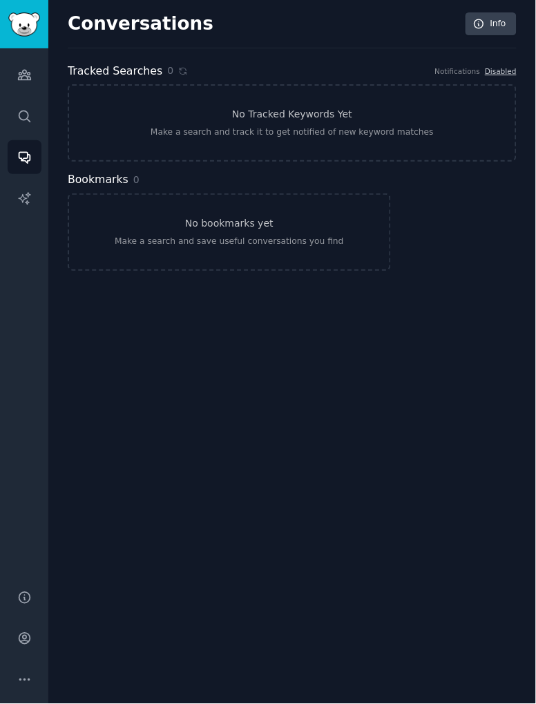
click at [20, 122] on icon "Sidebar" at bounding box center [24, 116] width 15 height 15
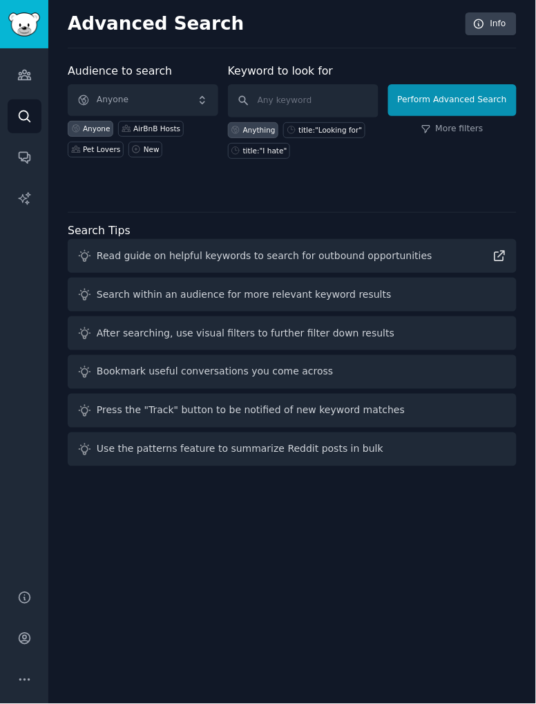
scroll to position [12, 0]
click at [26, 68] on icon "Sidebar" at bounding box center [24, 75] width 15 height 15
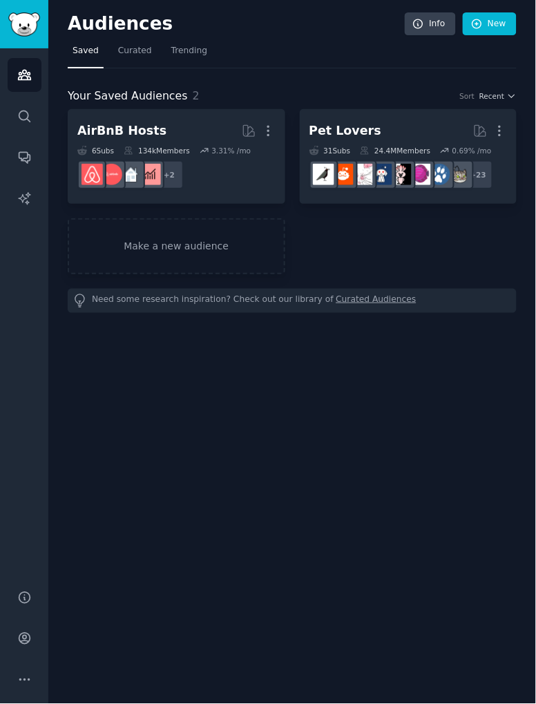
click at [21, 166] on link "Conversations" at bounding box center [25, 157] width 34 height 34
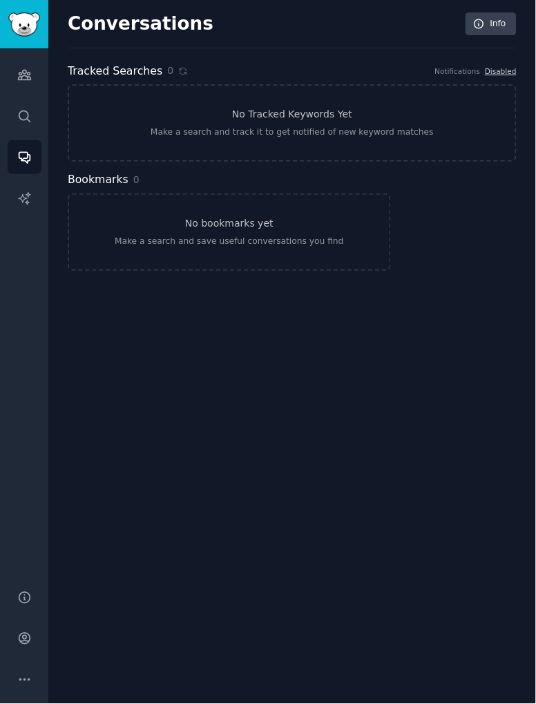
click at [20, 204] on icon "Sidebar" at bounding box center [24, 198] width 15 height 15
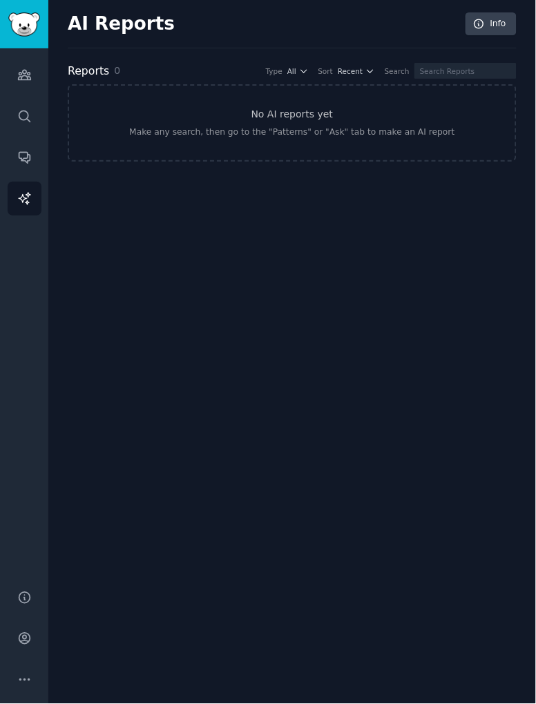
click at [19, 169] on link "Conversations" at bounding box center [25, 157] width 34 height 34
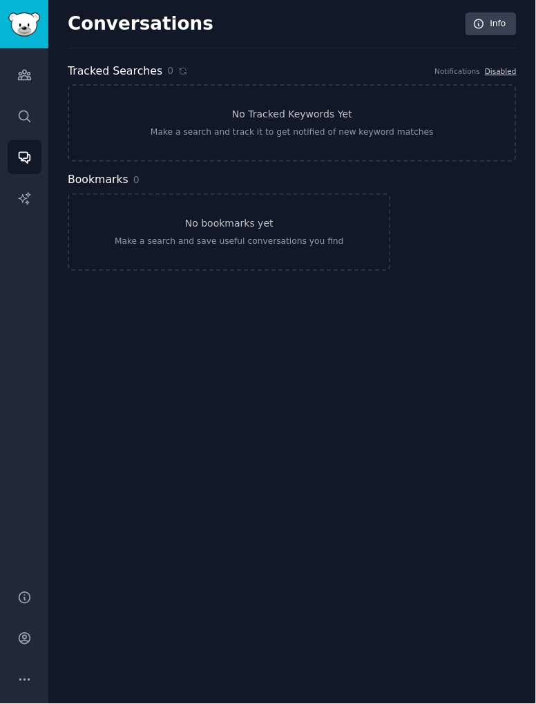
click at [29, 116] on icon "Sidebar" at bounding box center [24, 116] width 15 height 15
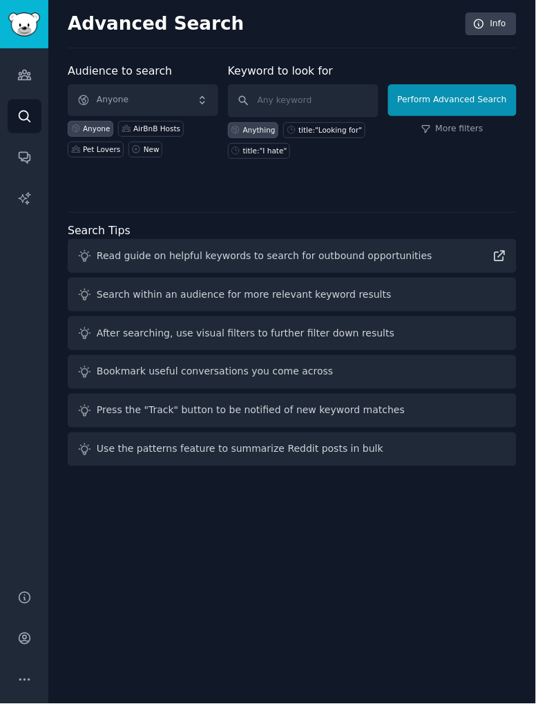
click at [24, 151] on icon "Sidebar" at bounding box center [24, 157] width 15 height 15
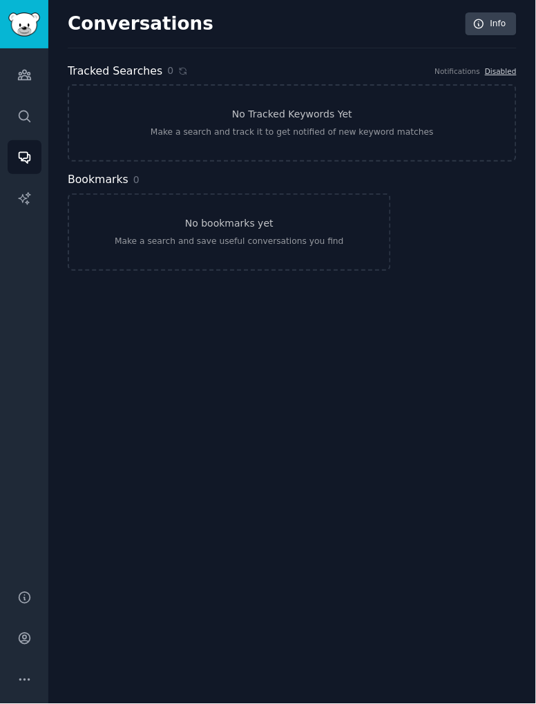
click at [23, 123] on link "Search" at bounding box center [25, 116] width 34 height 34
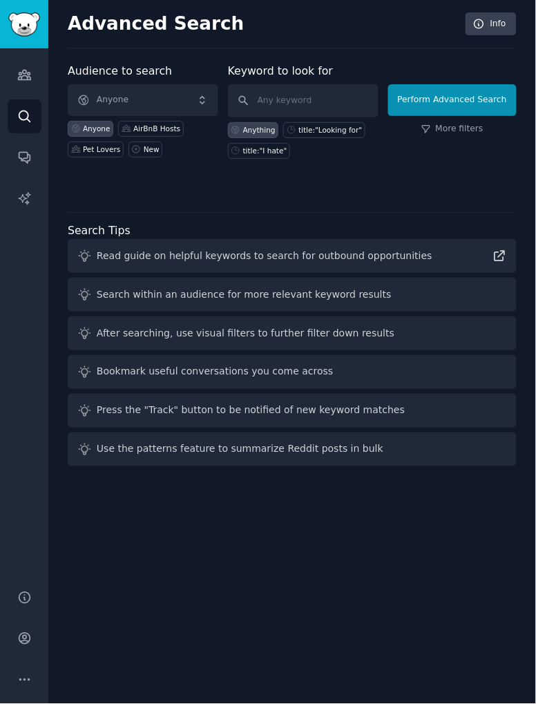
click at [21, 155] on icon "Sidebar" at bounding box center [24, 157] width 15 height 15
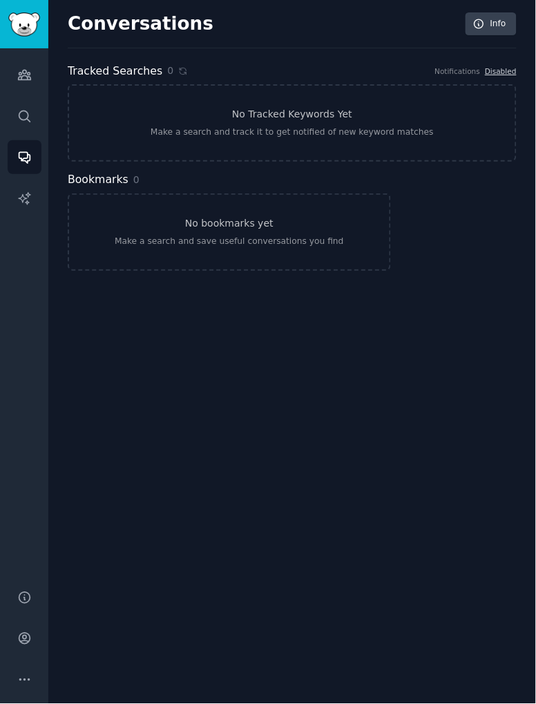
click at [28, 195] on icon "Sidebar" at bounding box center [24, 198] width 15 height 15
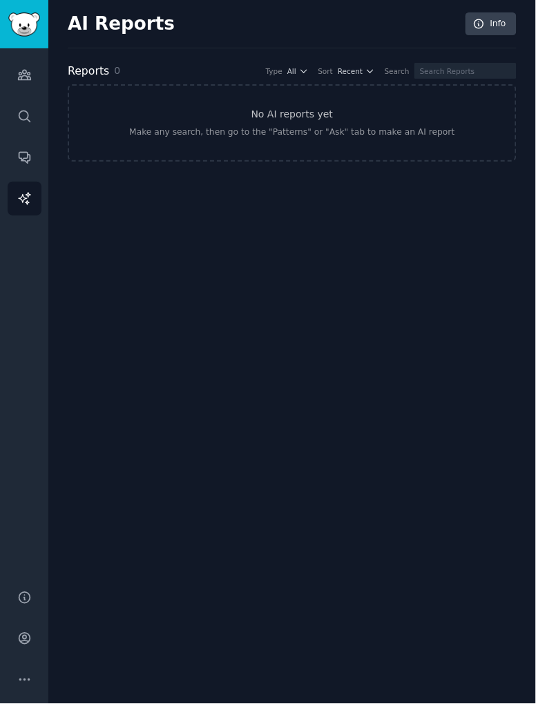
click at [32, 166] on link "Conversations" at bounding box center [25, 157] width 34 height 34
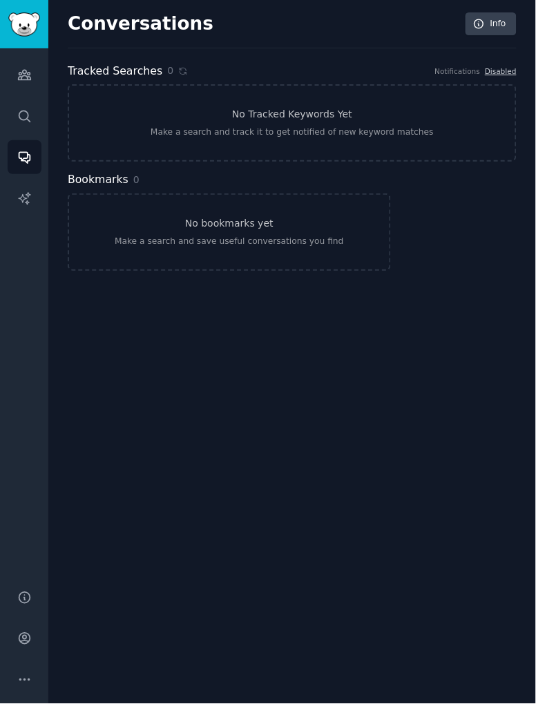
click at [30, 122] on icon "Sidebar" at bounding box center [24, 116] width 11 height 11
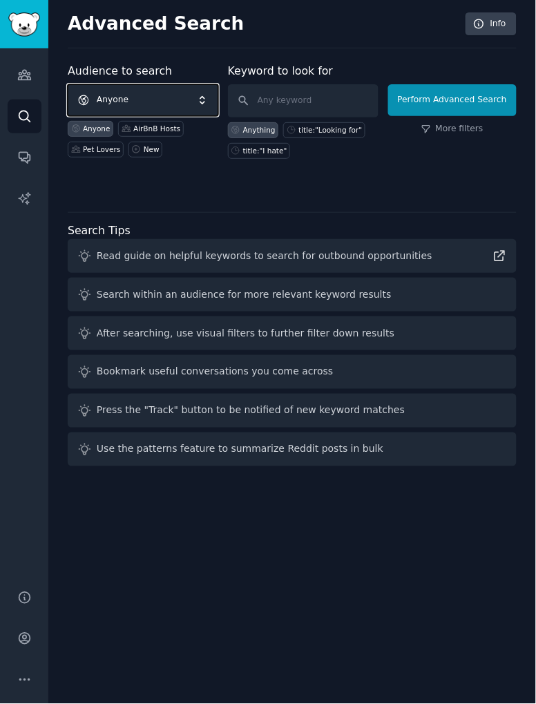
click at [99, 97] on span "Anyone" at bounding box center [143, 100] width 151 height 32
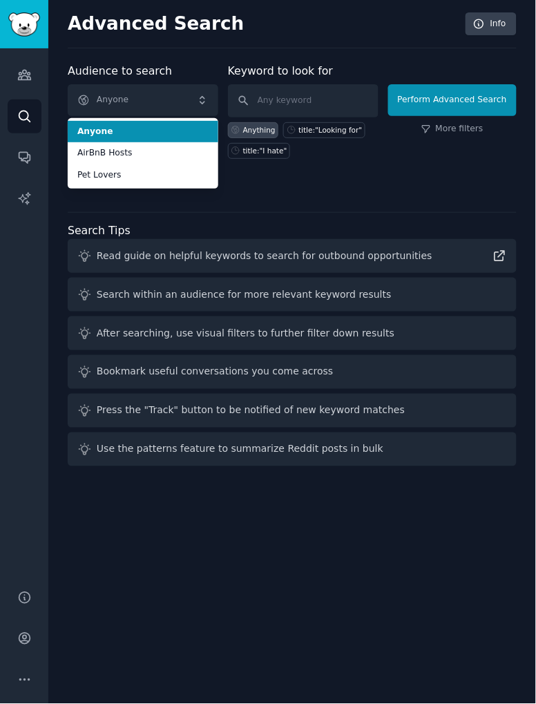
click at [115, 205] on div "Audience to search Anyone Anyone AirBnB Hosts Pet Lovers Anyone AirBnB Hosts Pe…" at bounding box center [292, 267] width 449 height 409
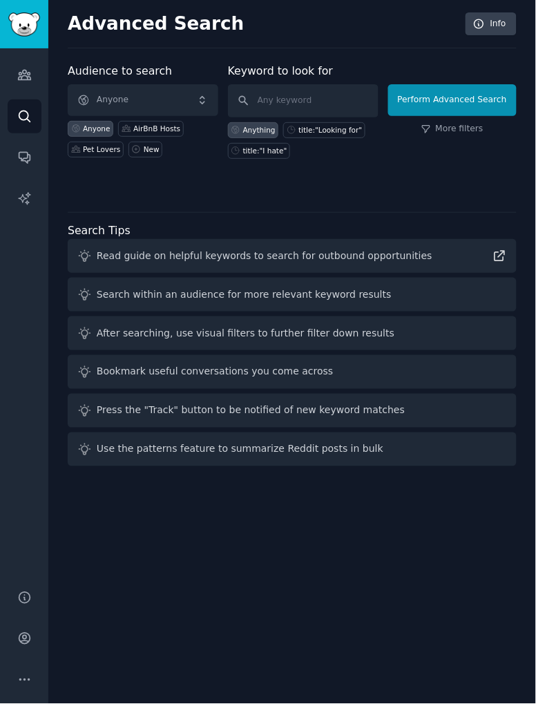
click at [17, 151] on icon "Sidebar" at bounding box center [24, 157] width 15 height 15
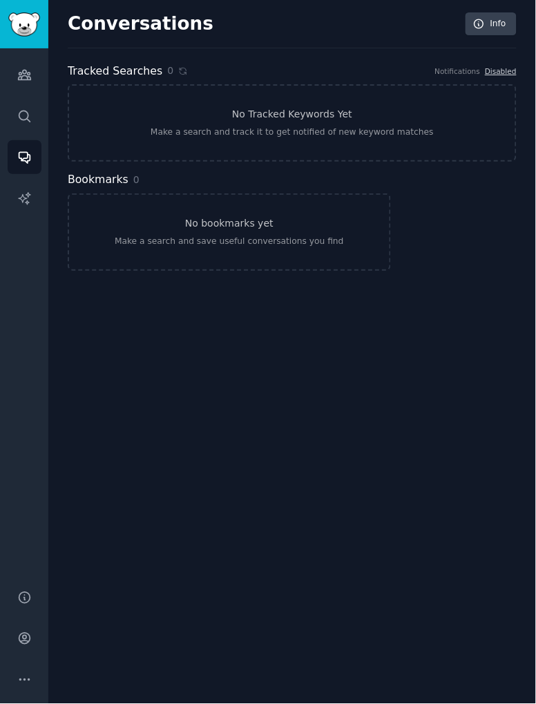
click at [29, 76] on icon "Sidebar" at bounding box center [24, 75] width 15 height 15
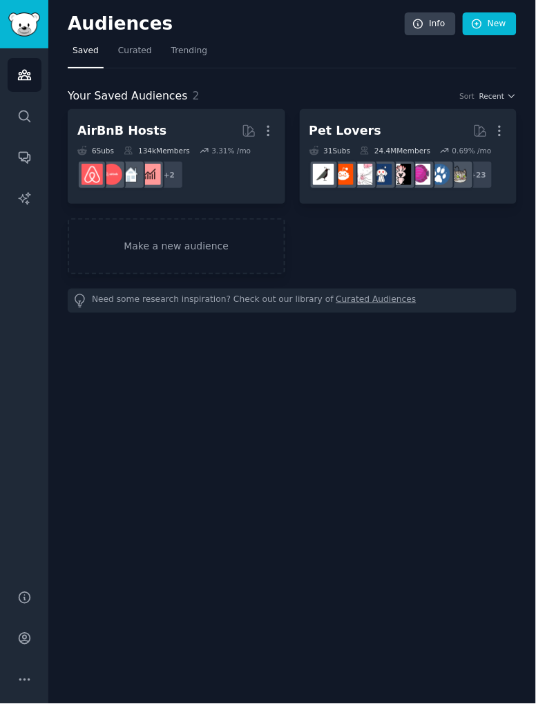
click at [129, 56] on span "Curated" at bounding box center [135, 51] width 34 height 12
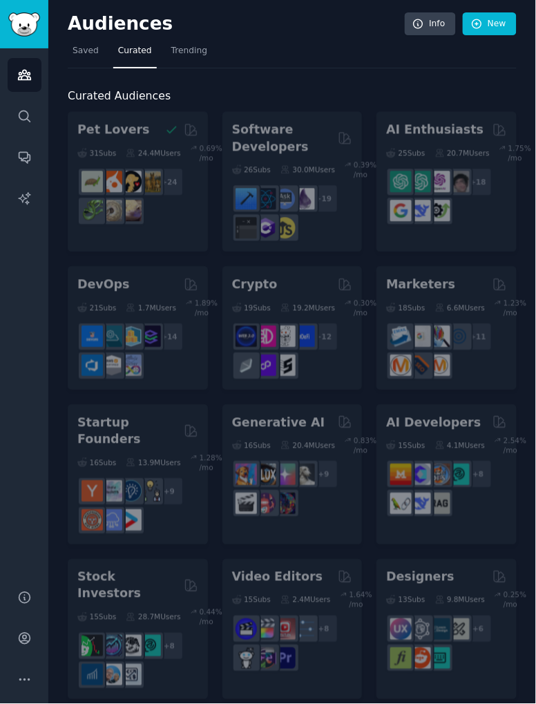
click at [180, 53] on span "Trending" at bounding box center [189, 51] width 36 height 12
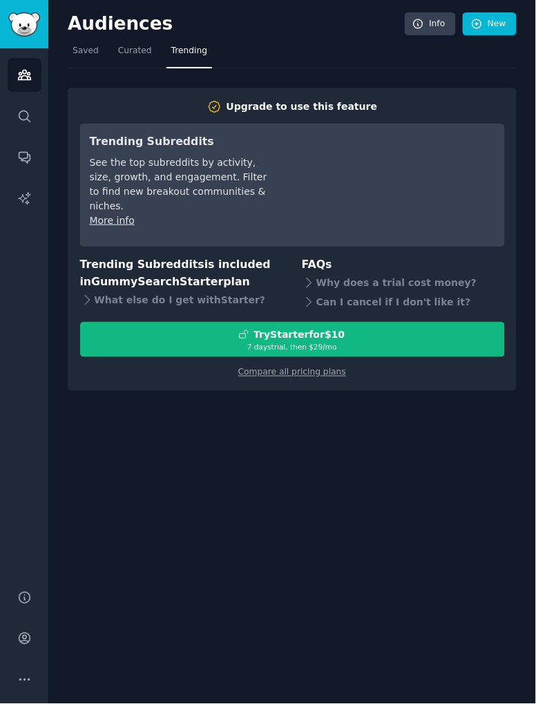
click at [79, 47] on span "Saved" at bounding box center [86, 51] width 26 height 12
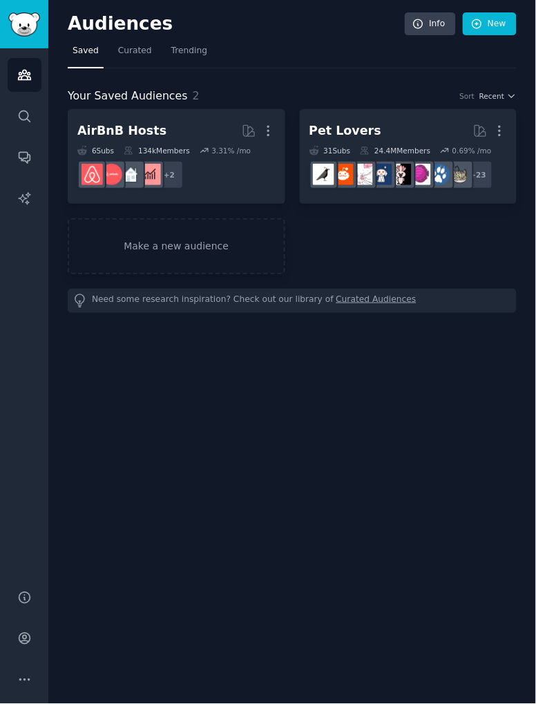
click at [25, 115] on icon "Sidebar" at bounding box center [24, 116] width 15 height 15
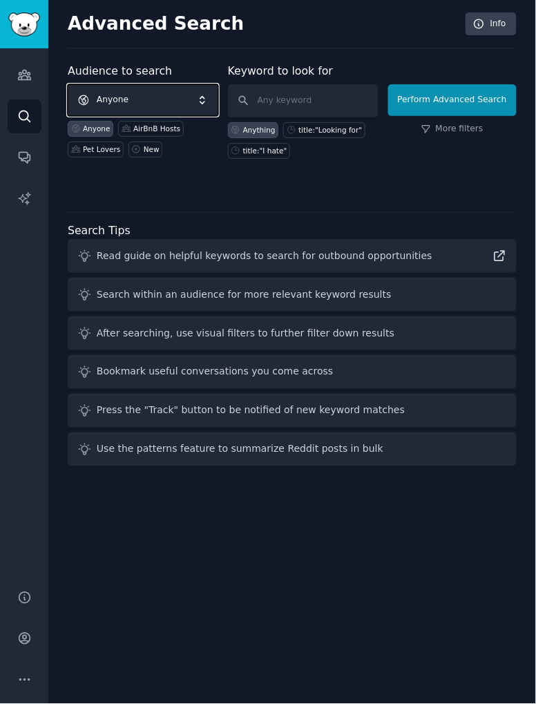
click at [102, 90] on span "Anyone" at bounding box center [143, 100] width 151 height 32
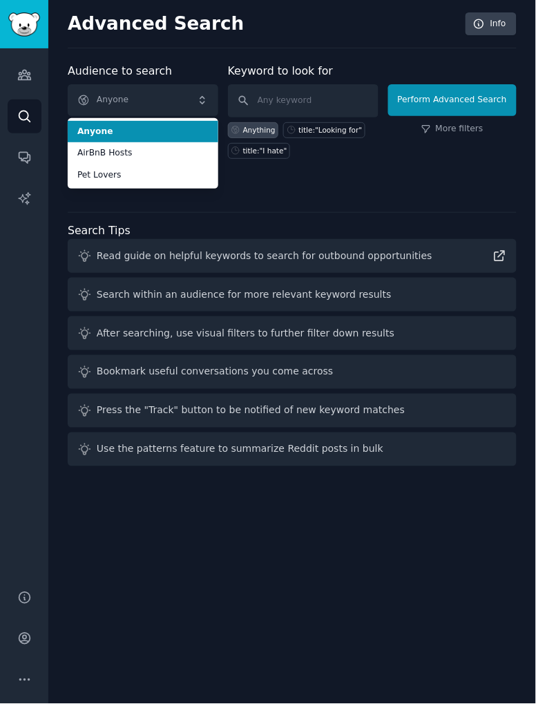
click at [98, 198] on div "Audience to search Anyone Anyone AirBnB Hosts Pet Lovers Anyone AirBnB Hosts Pe…" at bounding box center [292, 267] width 449 height 409
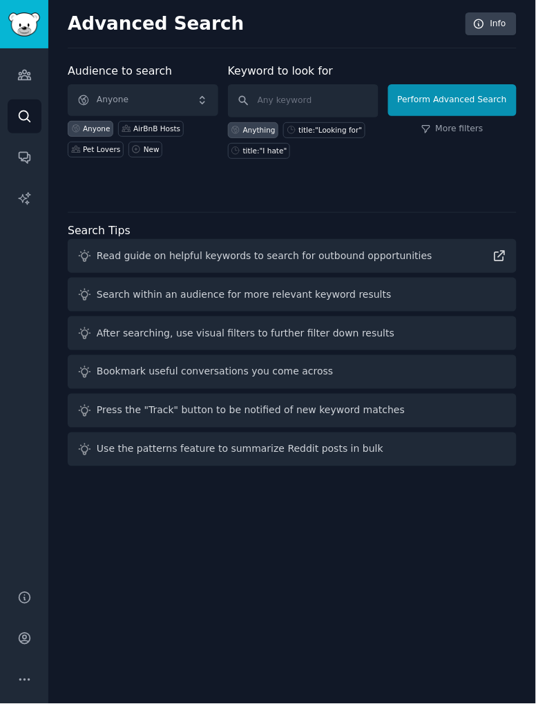
click at [140, 142] on link "New" at bounding box center [145, 150] width 34 height 16
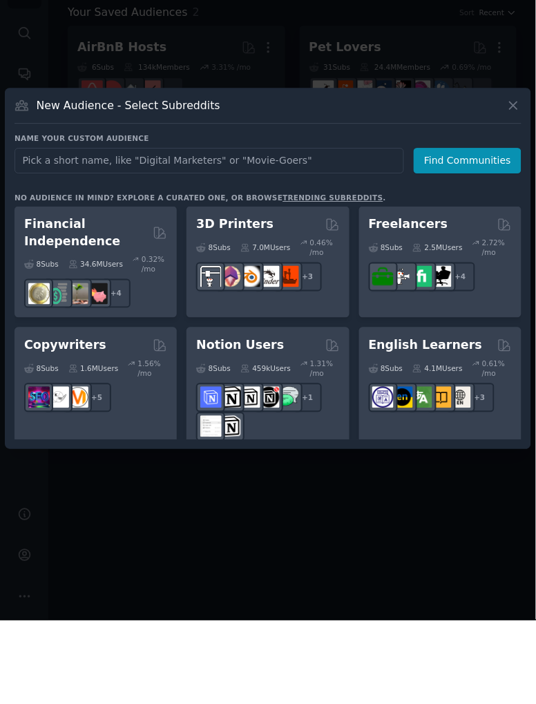
click at [499, 286] on h3 "No audience in mind? Explore a curated one, or browse trending subreddits ." at bounding box center [268, 281] width 507 height 10
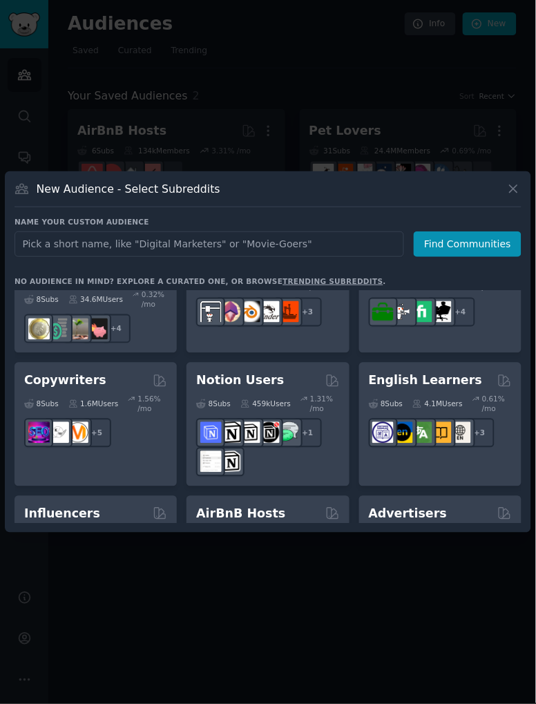
scroll to position [1149, 0]
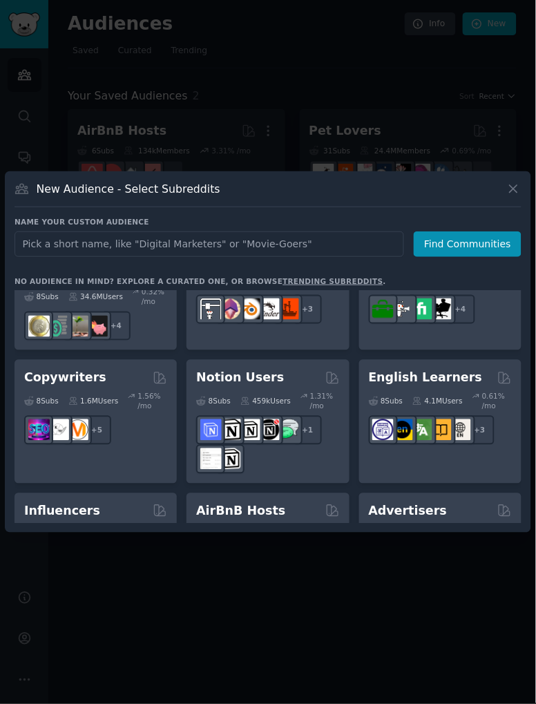
click at [449, 374] on h2 "English Learners" at bounding box center [426, 378] width 114 height 17
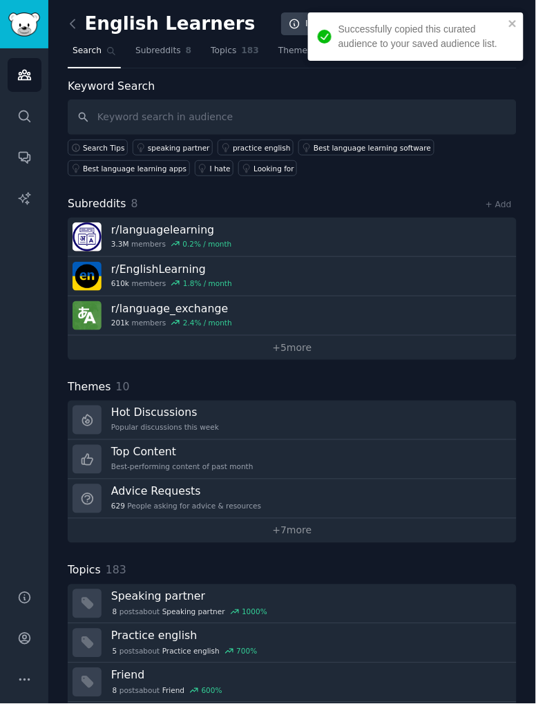
click at [205, 172] on link "I hate" at bounding box center [214, 168] width 39 height 16
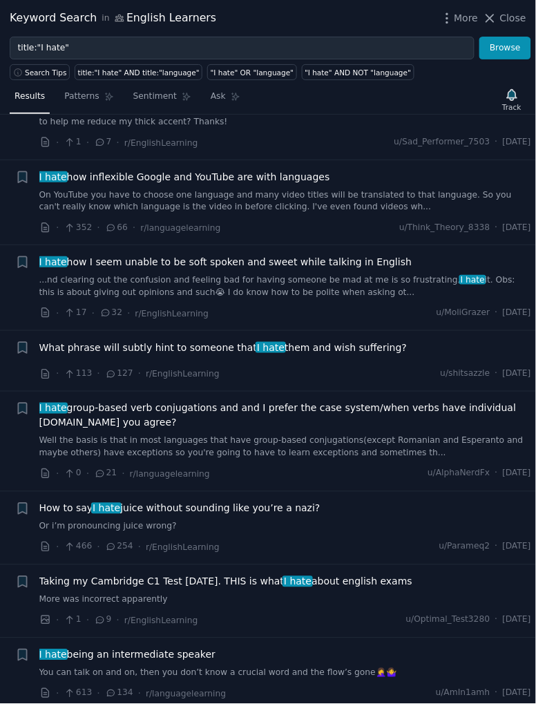
scroll to position [1300, 0]
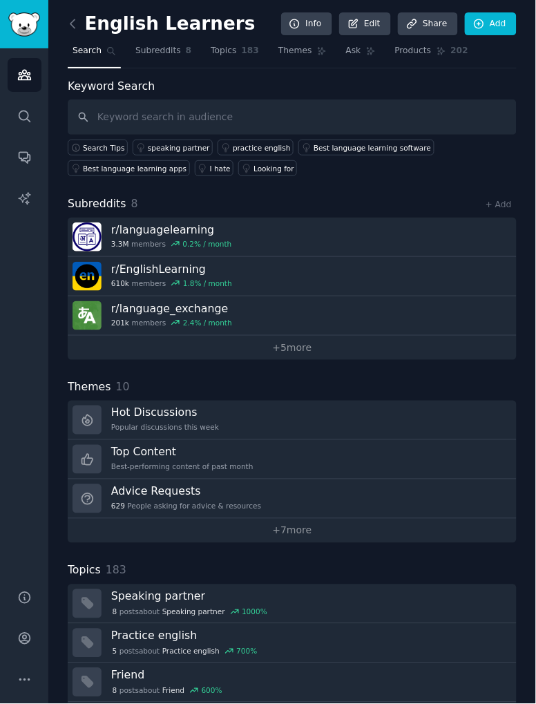
click at [78, 23] on icon at bounding box center [73, 24] width 15 height 15
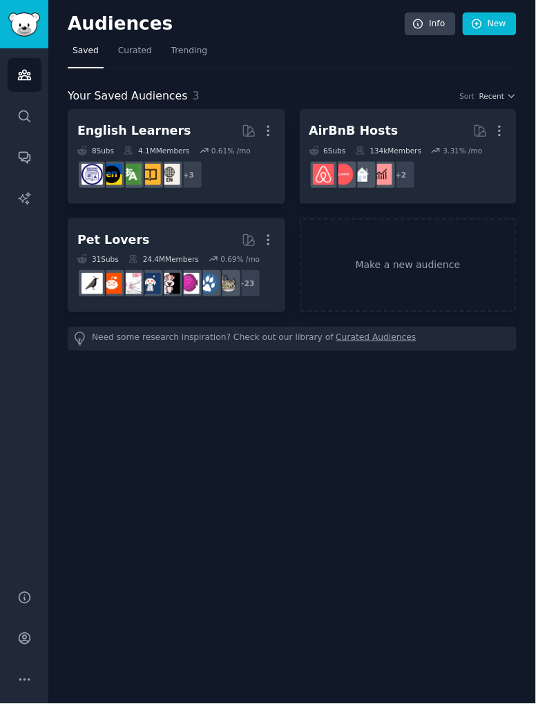
click at [430, 245] on link "Make a new audience" at bounding box center [409, 265] width 218 height 95
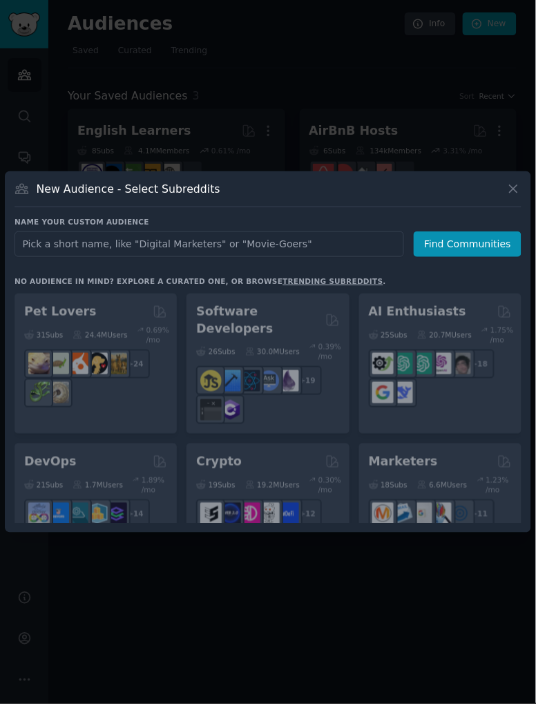
click at [478, 140] on div at bounding box center [268, 352] width 536 height 704
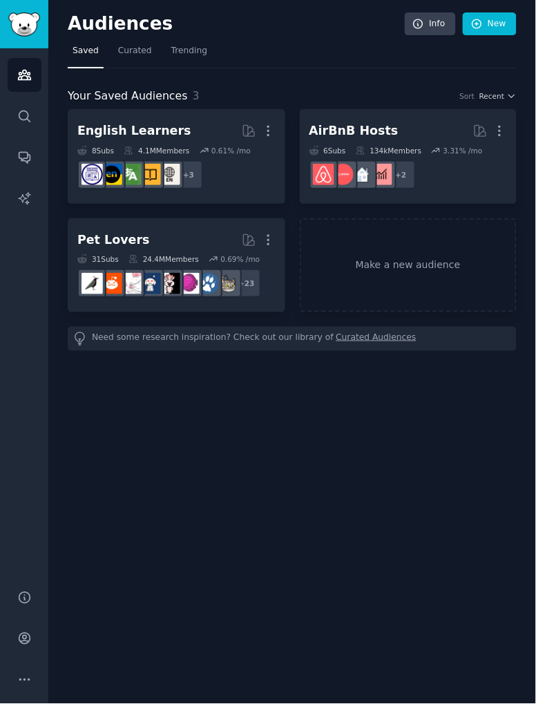
click at [427, 238] on link "Make a new audience" at bounding box center [409, 265] width 218 height 95
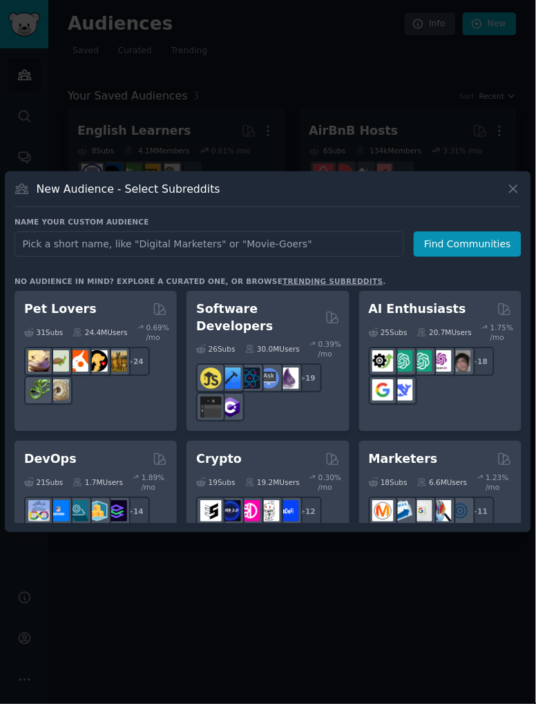
scroll to position [66, 0]
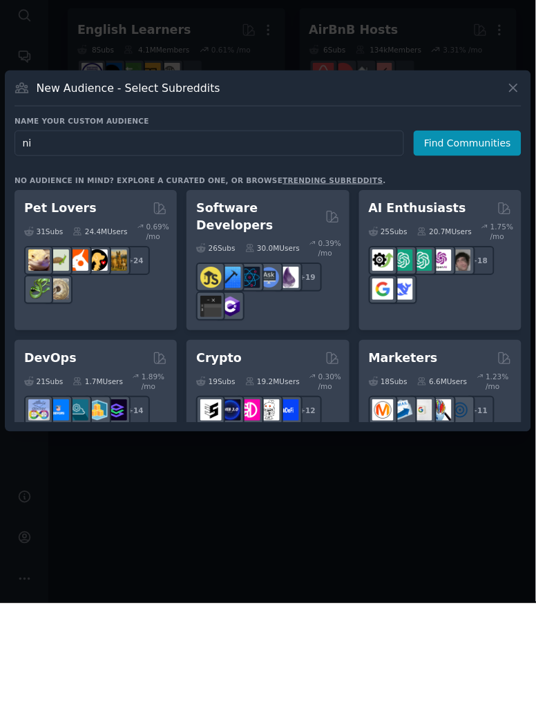
type input "n"
type input "ph"
click at [476, 231] on button "Find Communities" at bounding box center [468, 244] width 108 height 26
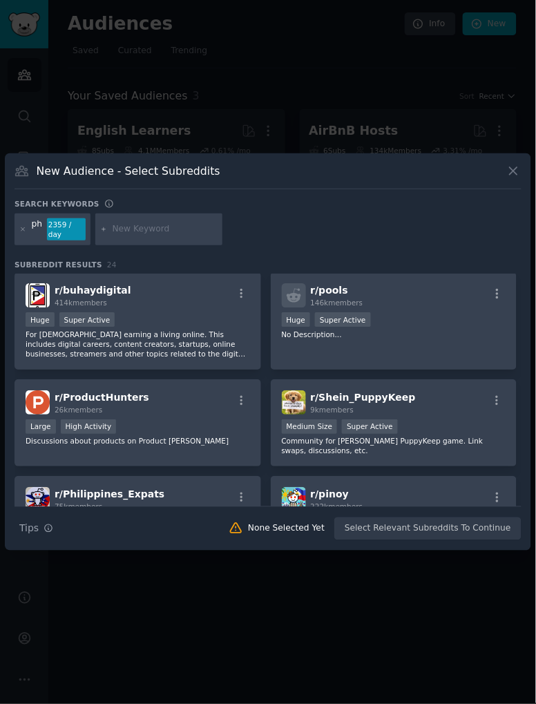
scroll to position [727, 0]
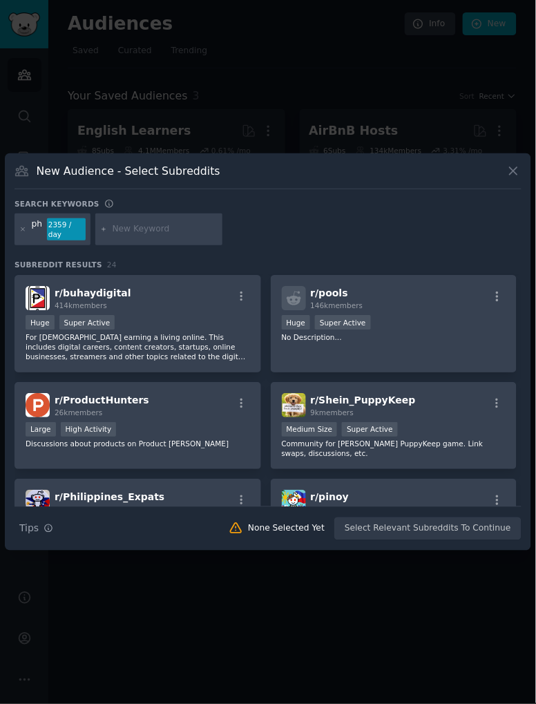
click at [135, 393] on div "r/ ProductHunters 26k members" at bounding box center [138, 405] width 224 height 24
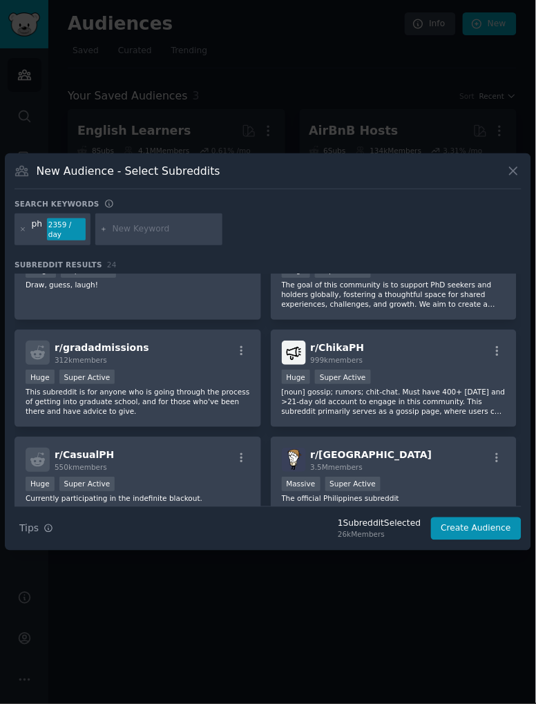
scroll to position [0, 0]
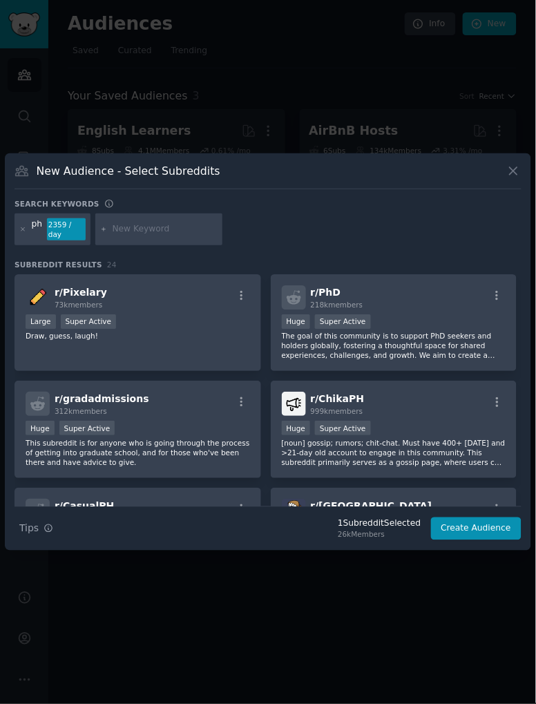
click at [20, 226] on icon at bounding box center [23, 230] width 8 height 8
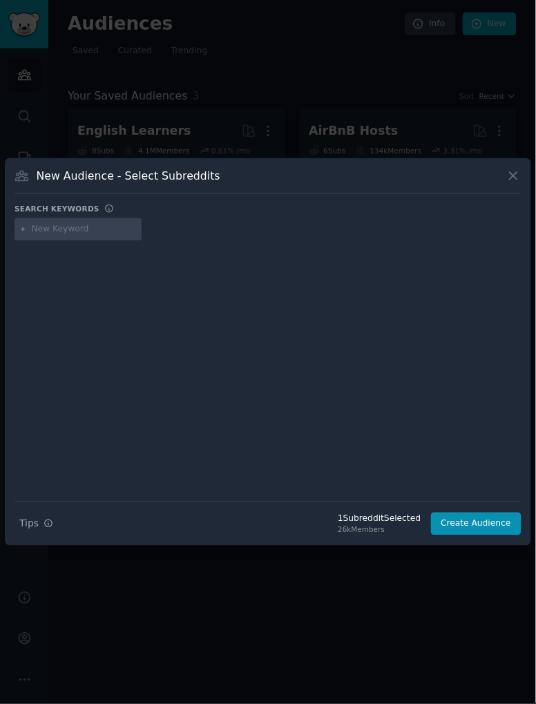
click at [35, 223] on input "text" at bounding box center [84, 229] width 105 height 12
type input "a"
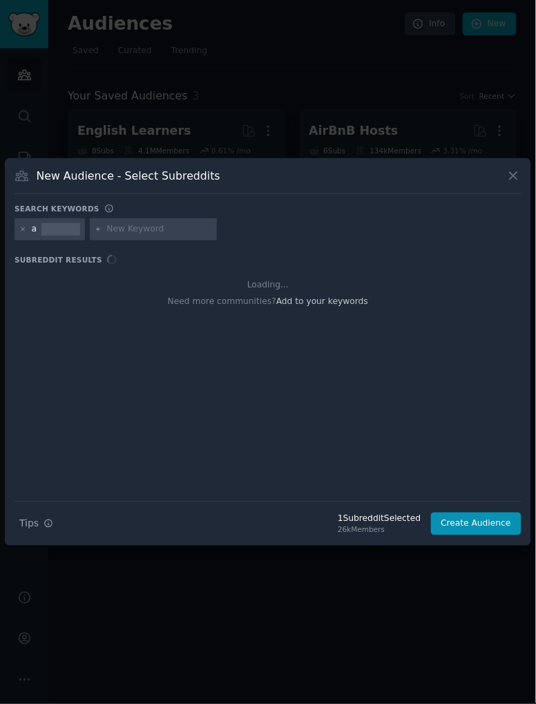
click at [432, 231] on div "Search keywords a Subreddit Results Loading... Need more communities? Add to yo…" at bounding box center [268, 370] width 507 height 332
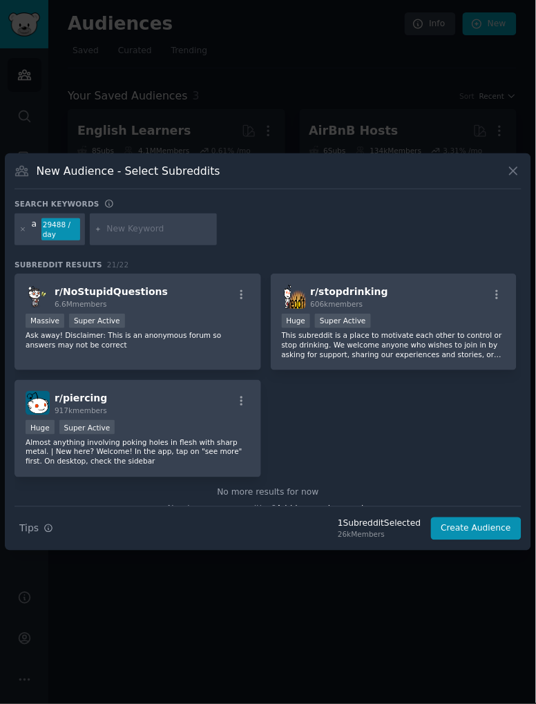
scroll to position [935, 0]
click at [447, 314] on div "Huge Super Active" at bounding box center [394, 322] width 224 height 17
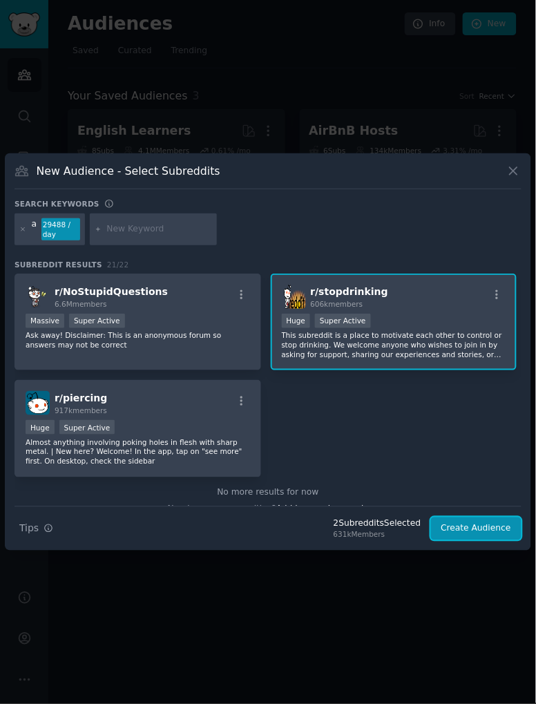
click at [497, 517] on button "Create Audience" at bounding box center [476, 528] width 91 height 23
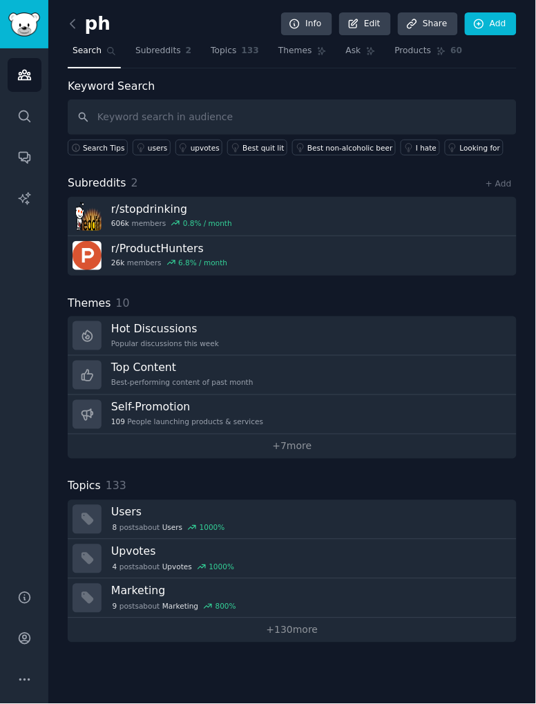
click at [139, 207] on h3 "r/ stopdrinking" at bounding box center [171, 209] width 121 height 15
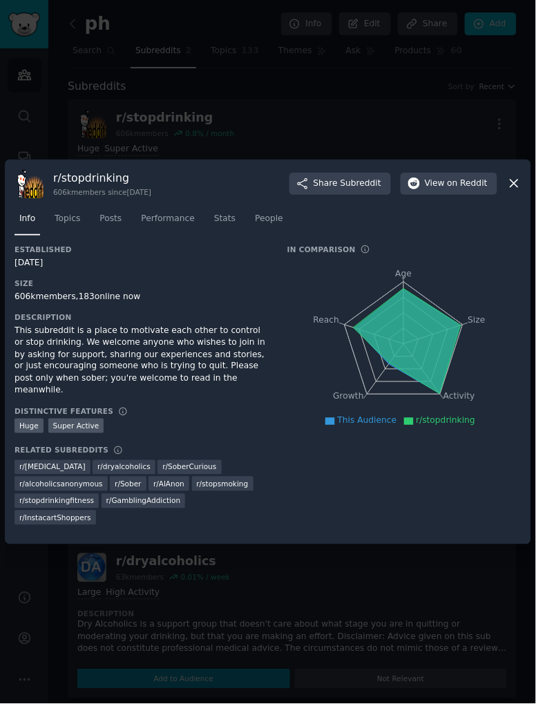
click at [515, 191] on icon at bounding box center [514, 183] width 15 height 15
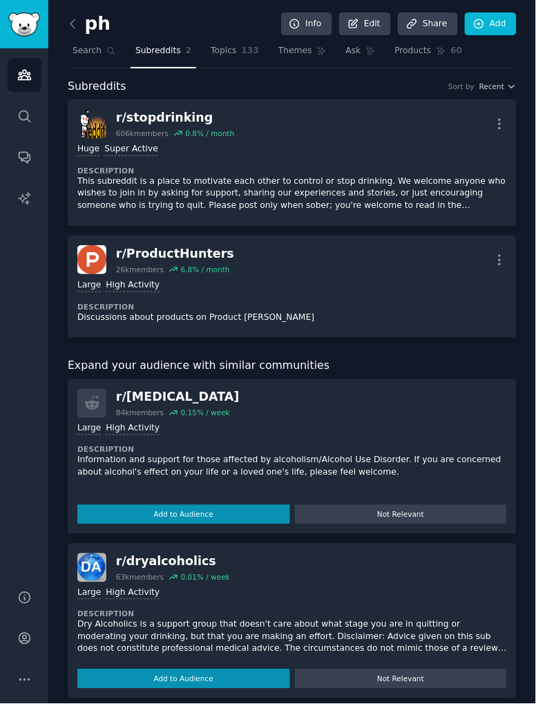
click at [499, 258] on icon "button" at bounding box center [499, 260] width 1 height 10
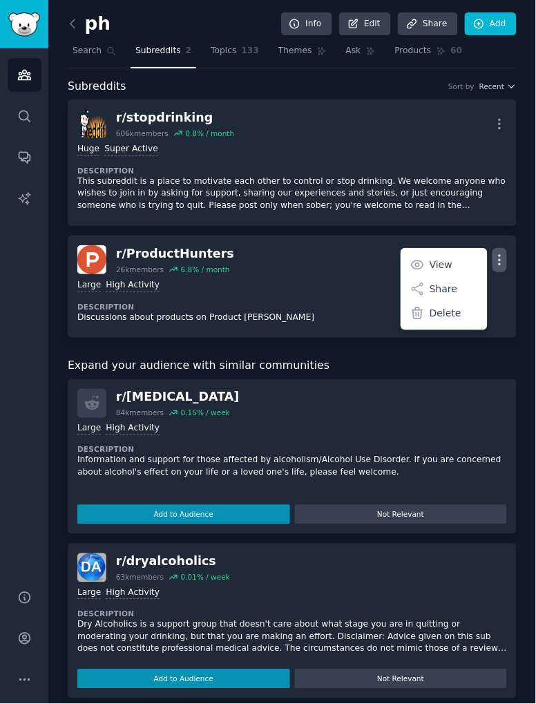
click at [453, 315] on p "Delete" at bounding box center [446, 313] width 32 height 15
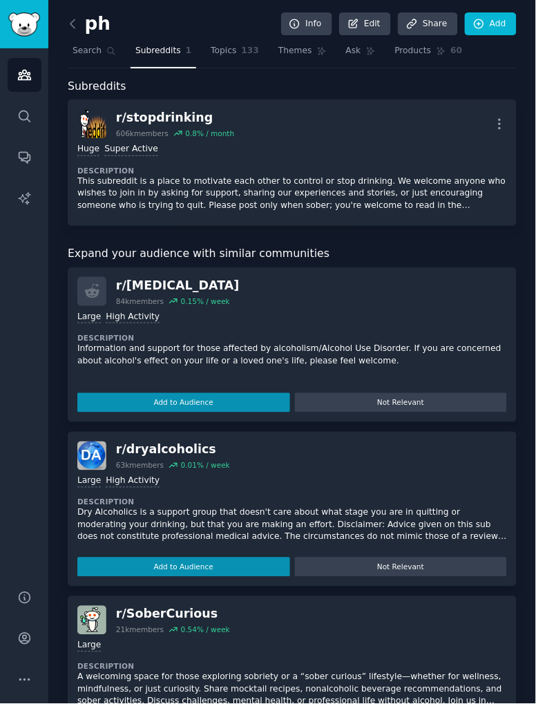
click at [468, 189] on p "This subreddit is a place to motivate each other to control or stop drinking. W…" at bounding box center [292, 193] width 430 height 37
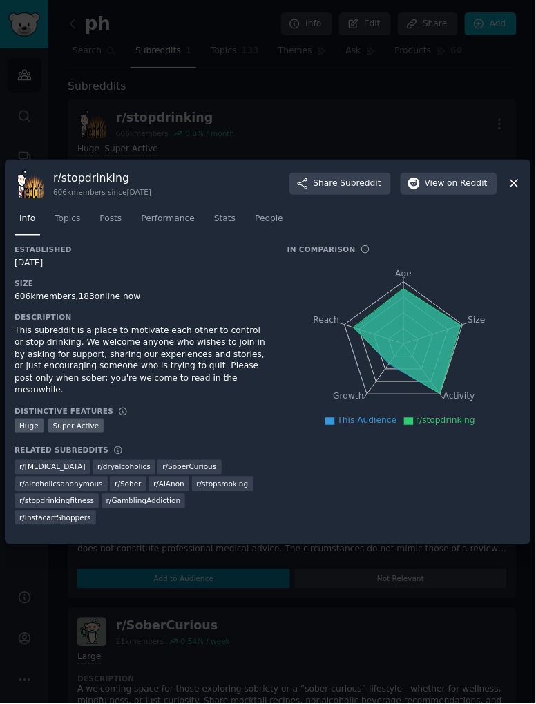
click at [517, 191] on icon at bounding box center [514, 183] width 15 height 15
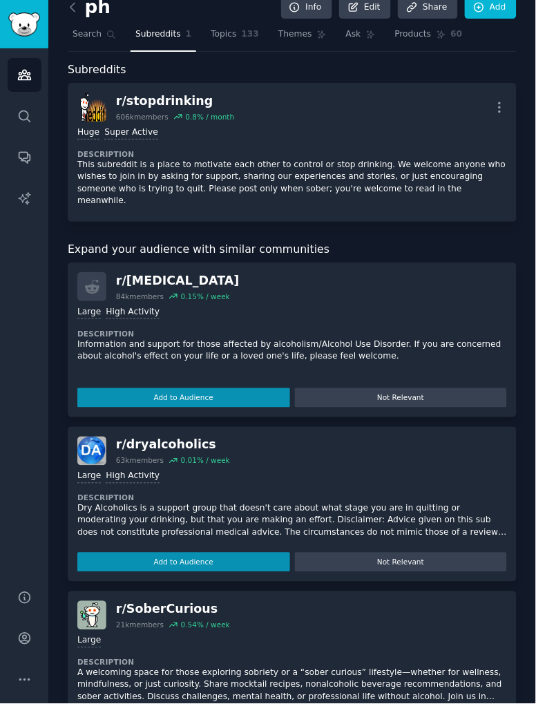
scroll to position [17, 0]
click at [137, 102] on div "r/ stopdrinking" at bounding box center [175, 100] width 118 height 17
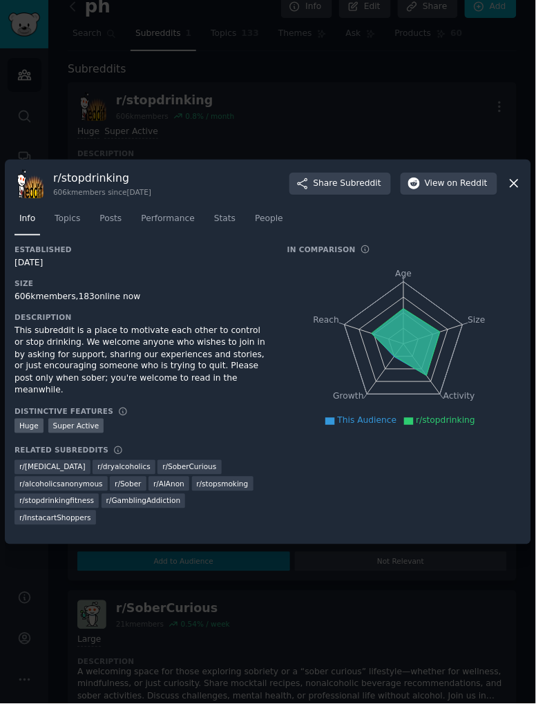
click at [505, 153] on div at bounding box center [268, 352] width 536 height 704
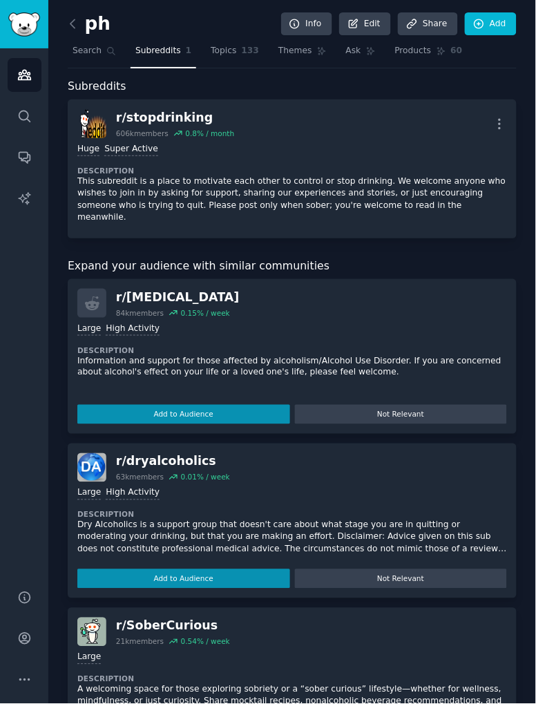
click at [88, 52] on span "Search" at bounding box center [87, 51] width 29 height 12
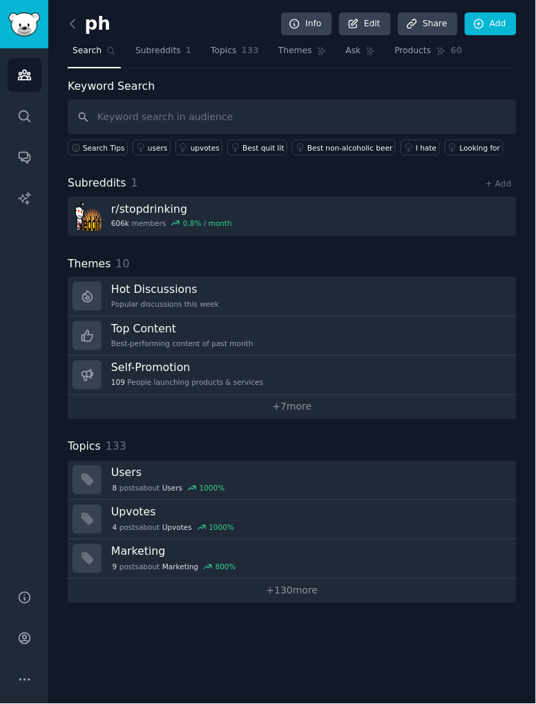
click at [409, 152] on link "I hate" at bounding box center [420, 148] width 39 height 16
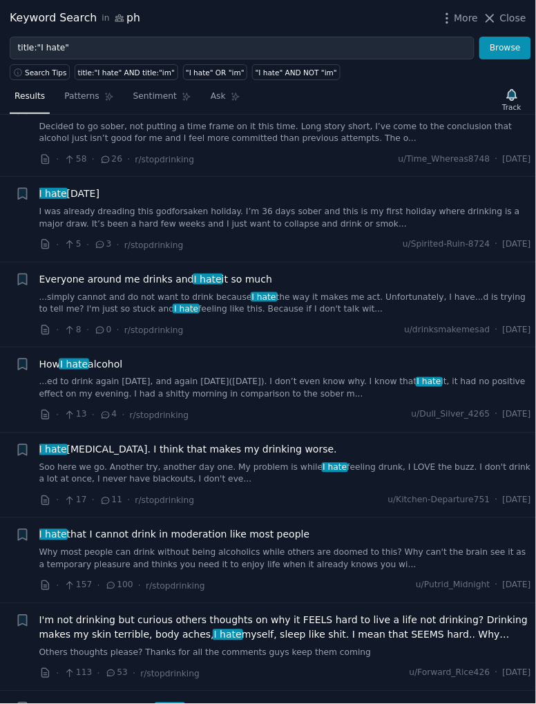
scroll to position [1491, 0]
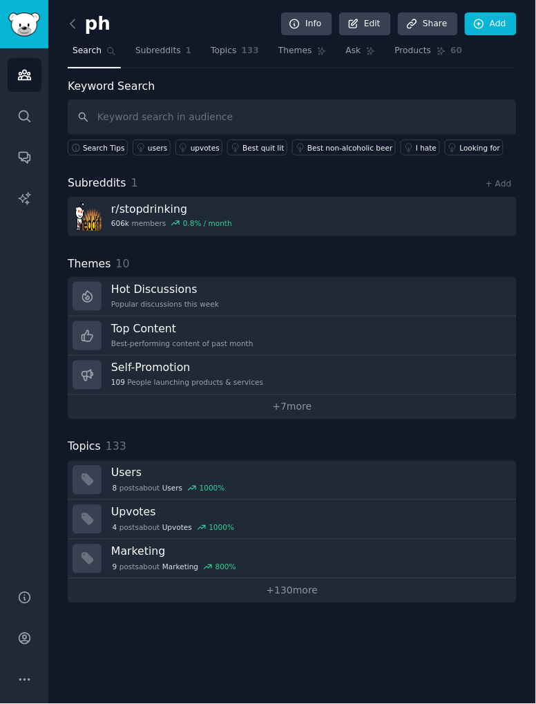
click at [113, 287] on h3 "Hot Discussions" at bounding box center [165, 289] width 108 height 15
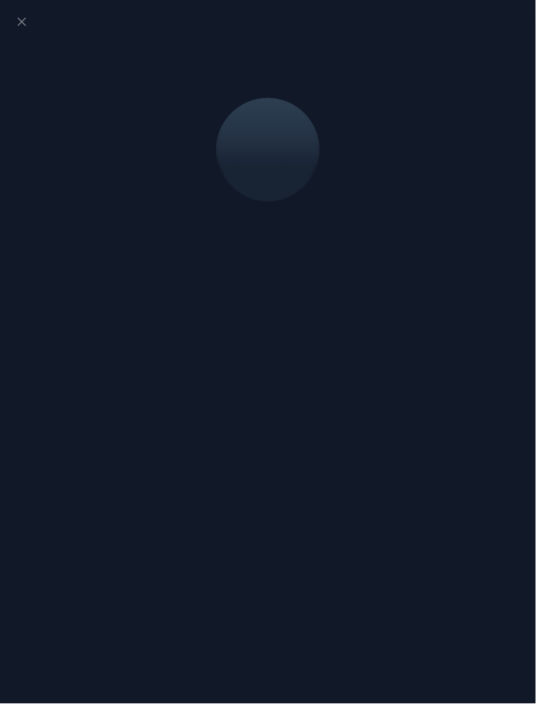
click at [19, 26] on icon at bounding box center [22, 22] width 15 height 15
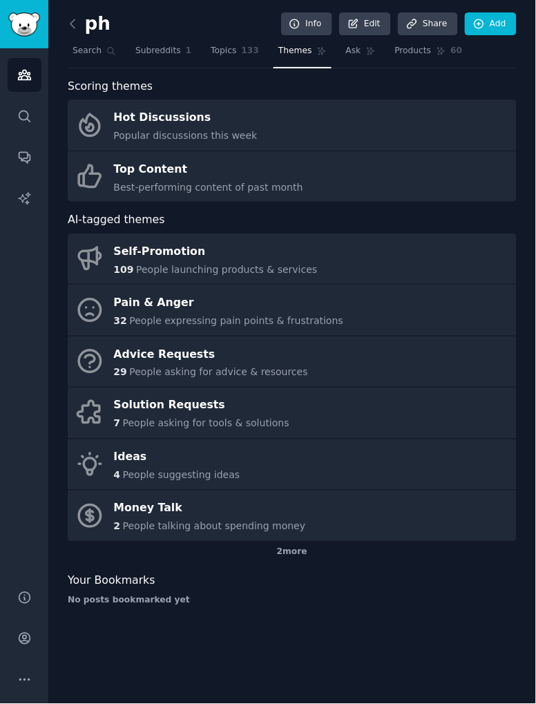
click at [104, 323] on link "Pain & Anger 32 People expressing pain points & frustrations" at bounding box center [292, 310] width 449 height 51
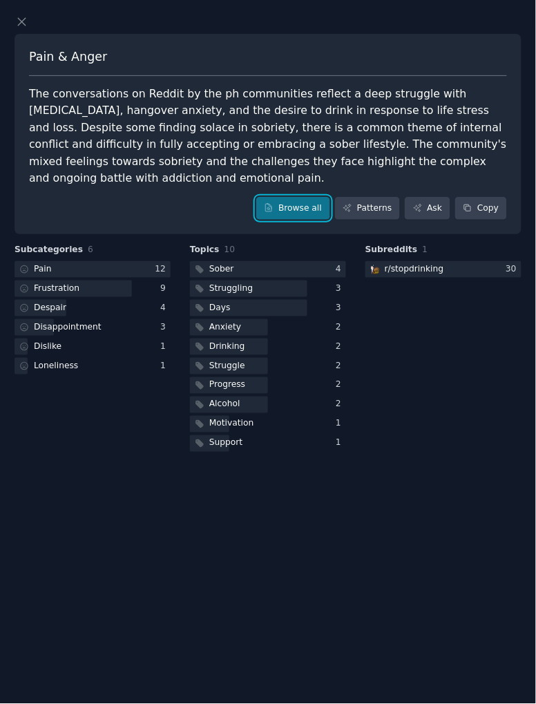
click at [313, 218] on link "Browse all" at bounding box center [293, 208] width 74 height 23
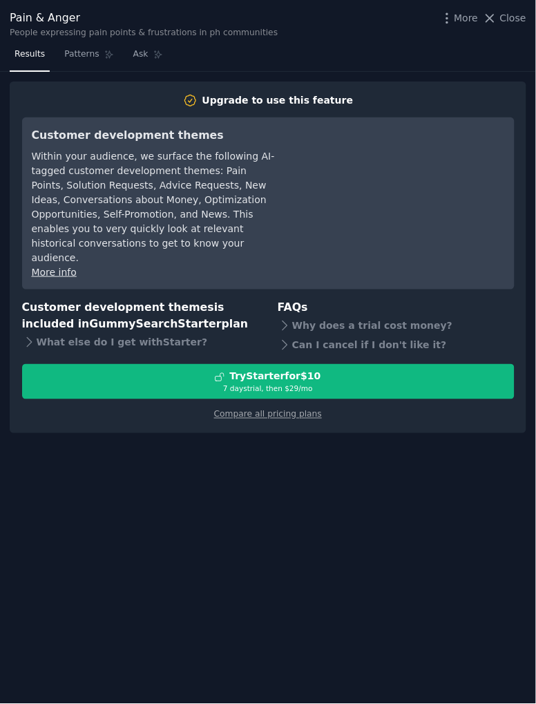
click at [85, 54] on span "Patterns" at bounding box center [81, 54] width 35 height 12
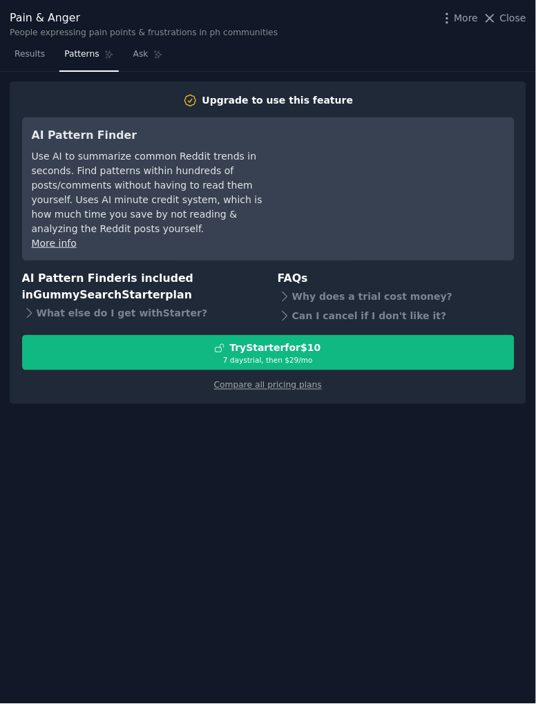
click at [37, 58] on span "Results" at bounding box center [30, 54] width 30 height 12
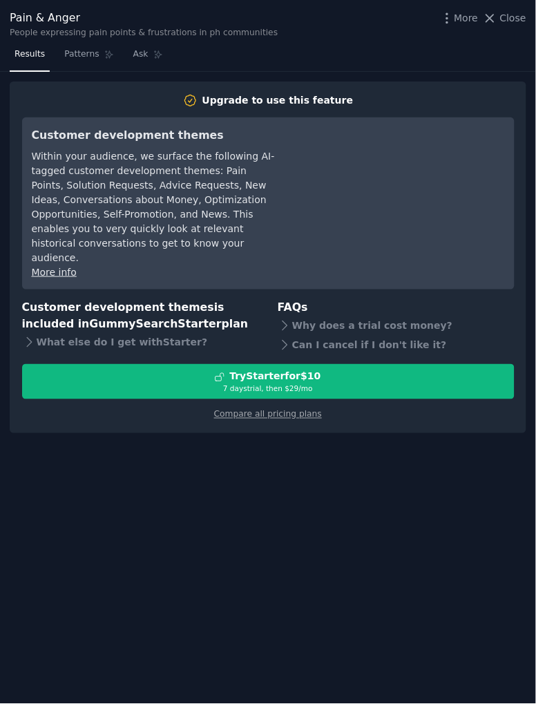
click at [231, 410] on link "Compare all pricing plans" at bounding box center [268, 415] width 108 height 10
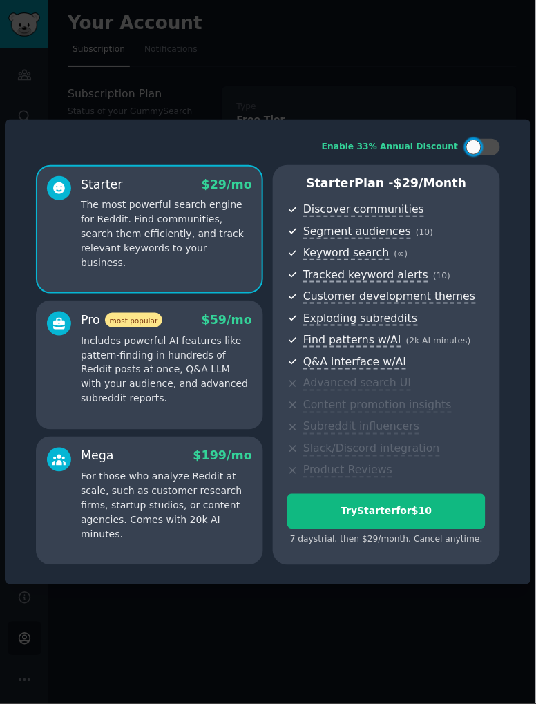
click at [44, 59] on div at bounding box center [268, 352] width 536 height 704
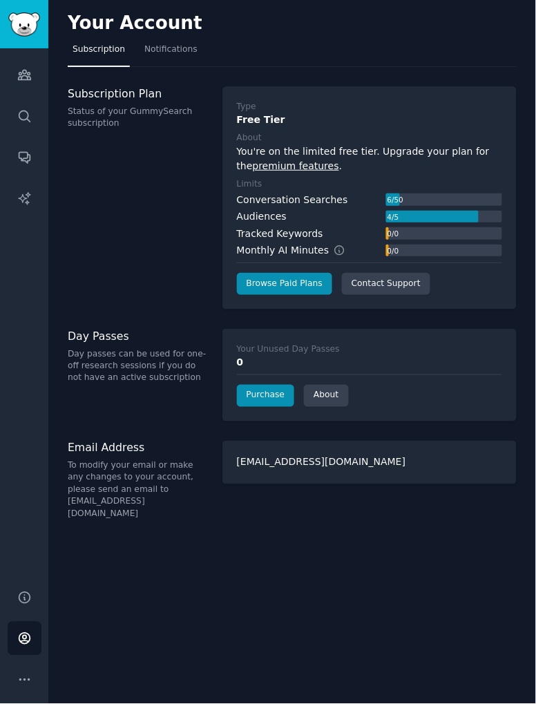
click at [25, 171] on link "Conversations" at bounding box center [25, 157] width 34 height 34
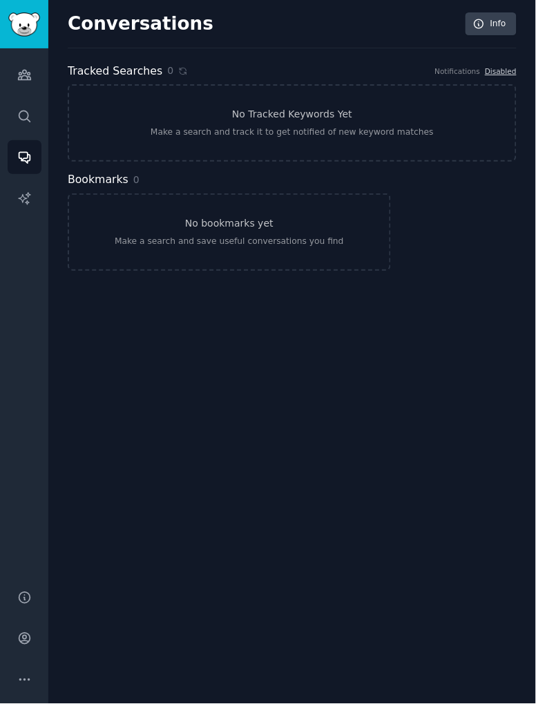
click at [23, 198] on icon "Sidebar" at bounding box center [24, 198] width 15 height 15
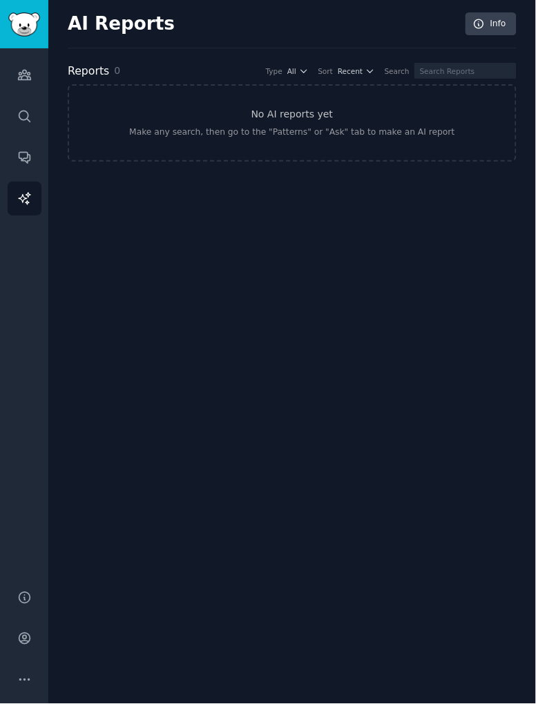
click at [26, 159] on icon "Sidebar" at bounding box center [24, 157] width 15 height 15
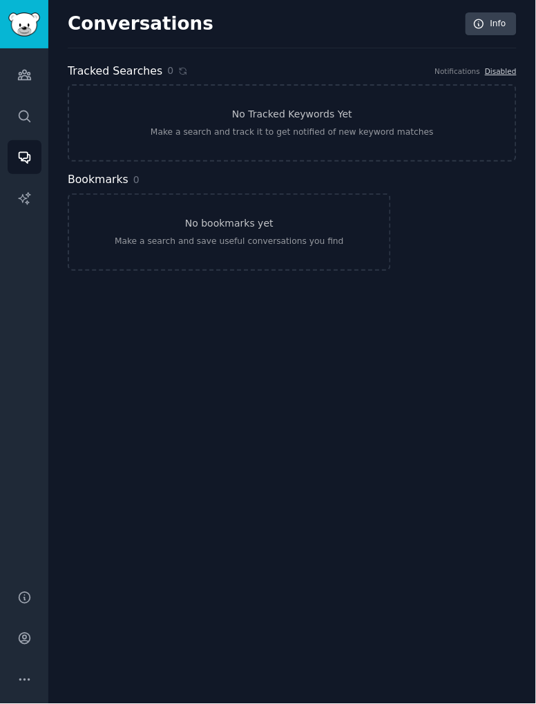
click at [18, 109] on icon "Sidebar" at bounding box center [24, 116] width 15 height 15
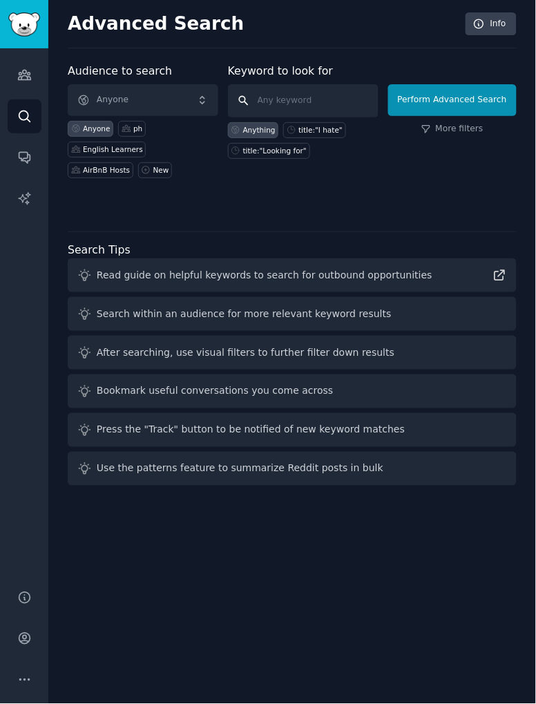
click at [336, 104] on input "text" at bounding box center [303, 100] width 151 height 33
click at [332, 130] on div "title:"I hate"" at bounding box center [320, 130] width 44 height 10
type input "title:"I hate""
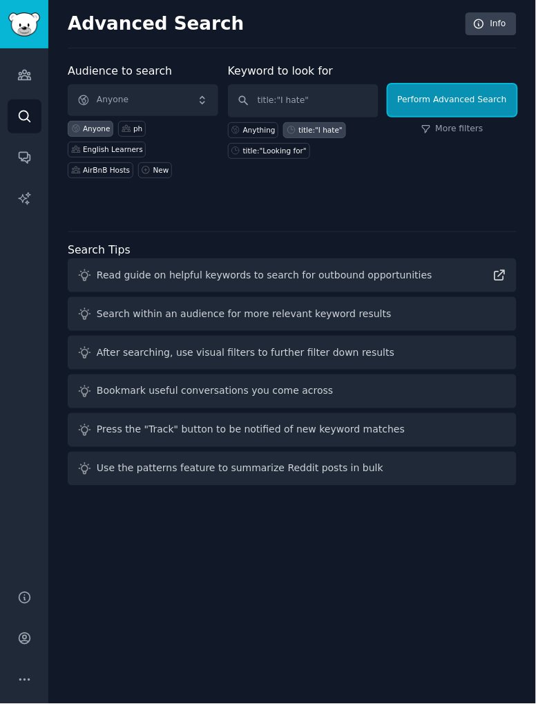
click at [441, 109] on button "Perform Advanced Search" at bounding box center [452, 100] width 128 height 32
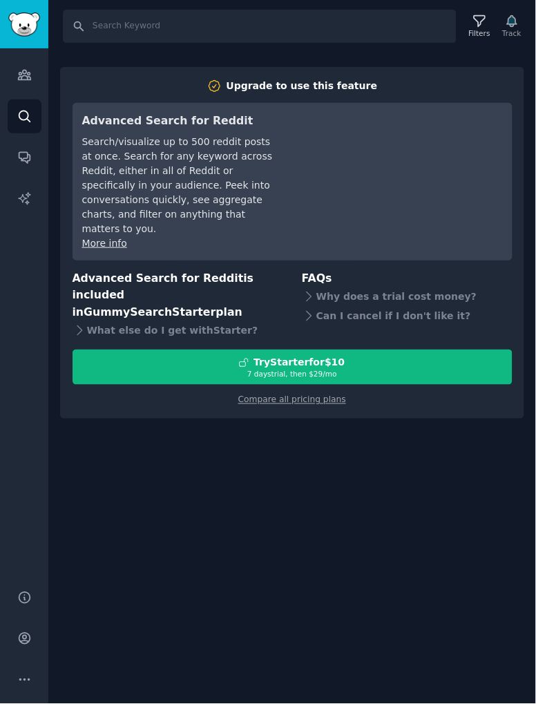
click at [26, 123] on link "Search" at bounding box center [25, 116] width 34 height 34
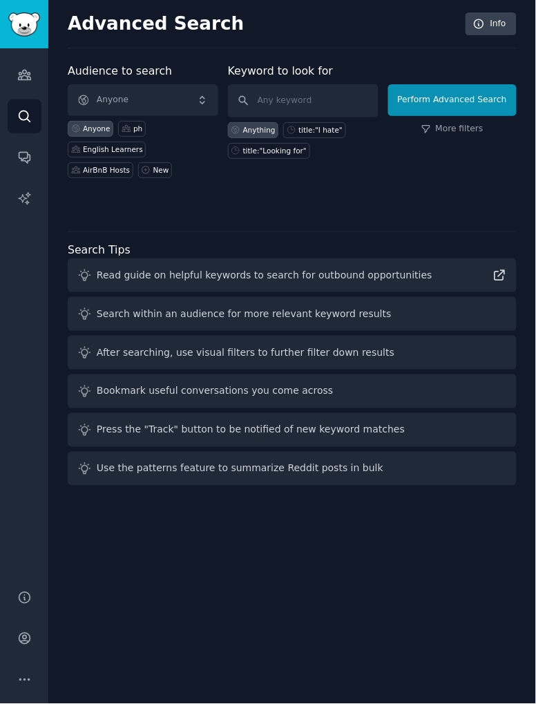
click at [26, 147] on link "Conversations" at bounding box center [25, 157] width 34 height 34
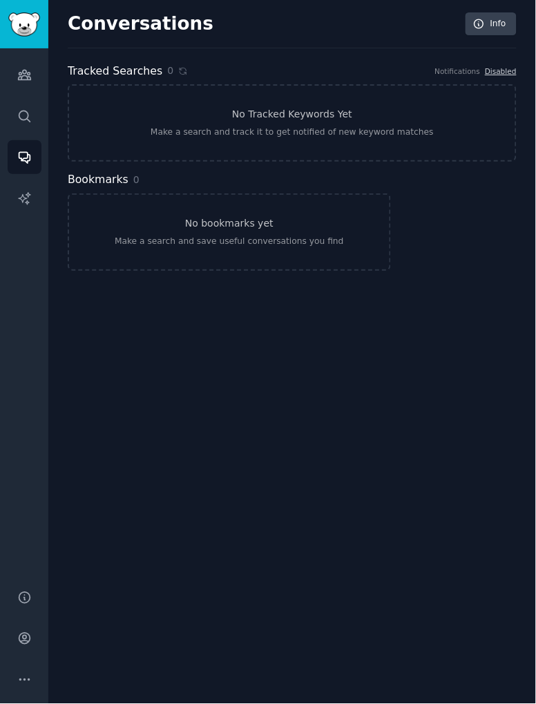
click at [26, 73] on icon "Sidebar" at bounding box center [24, 75] width 15 height 15
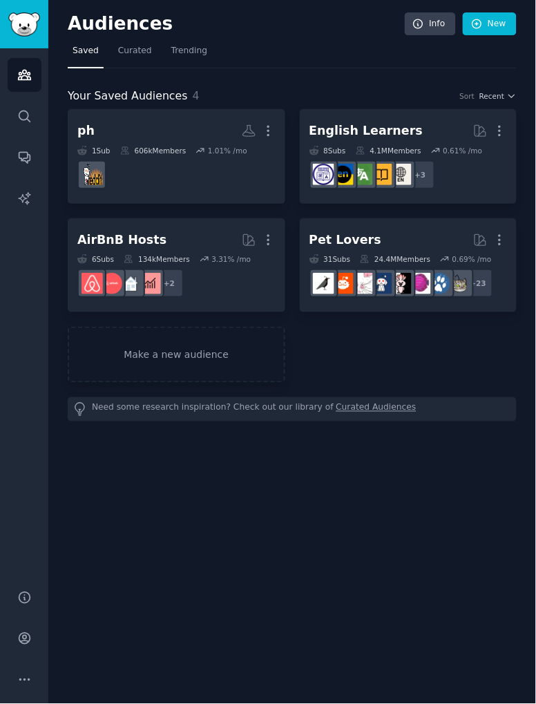
click at [98, 336] on link "Make a new audience" at bounding box center [177, 355] width 218 height 56
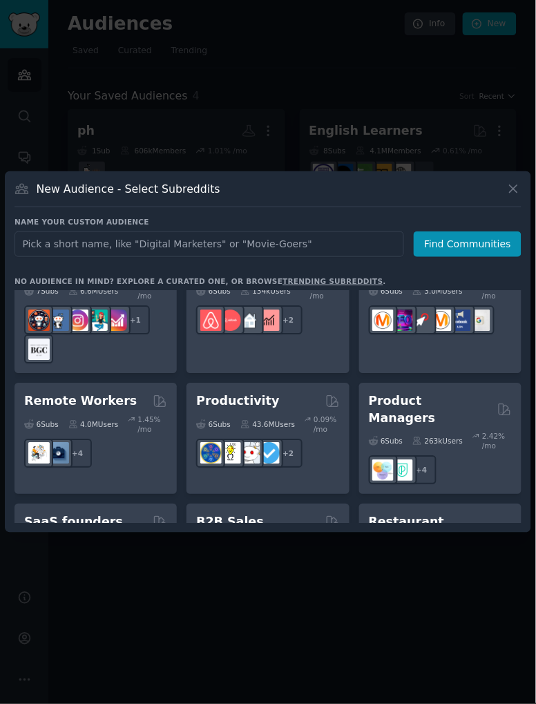
scroll to position [1520, 0]
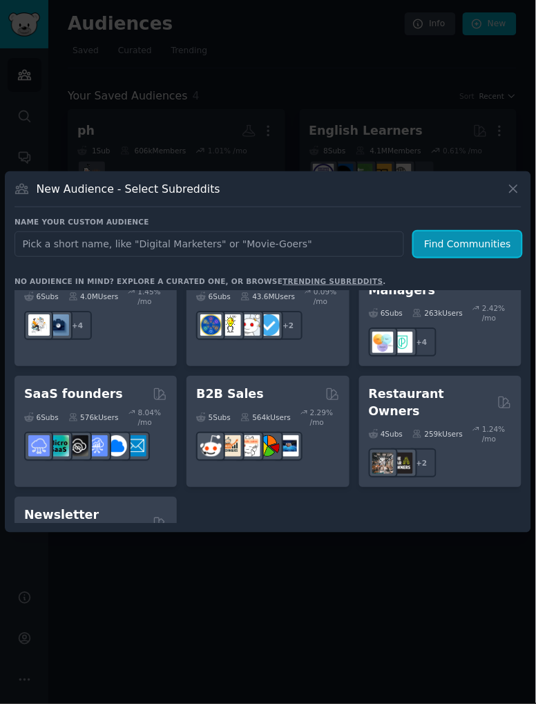
click at [473, 231] on button "Find Communities" at bounding box center [468, 244] width 108 height 26
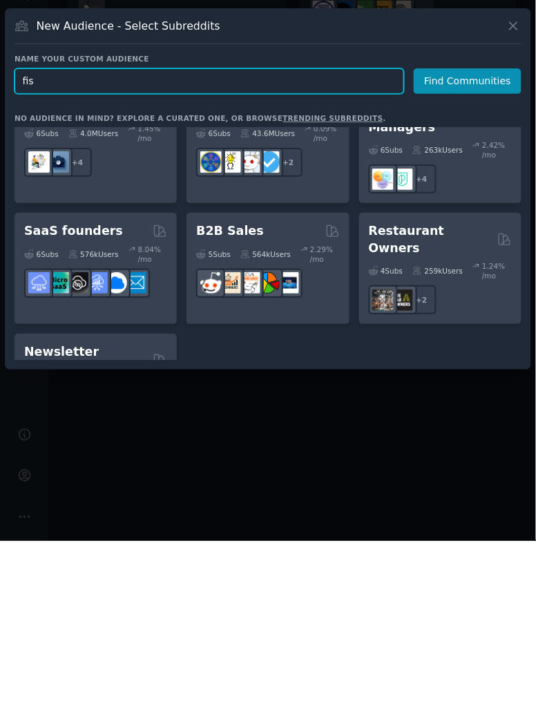
type input "fish"
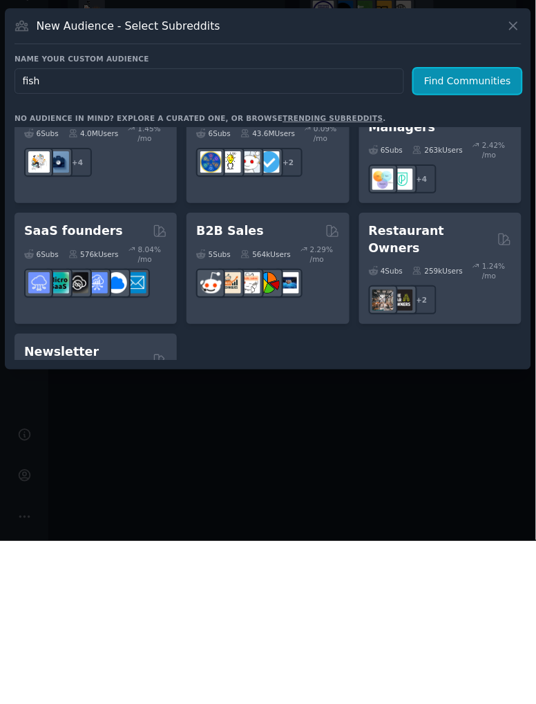
click at [477, 231] on button "Find Communities" at bounding box center [468, 244] width 108 height 26
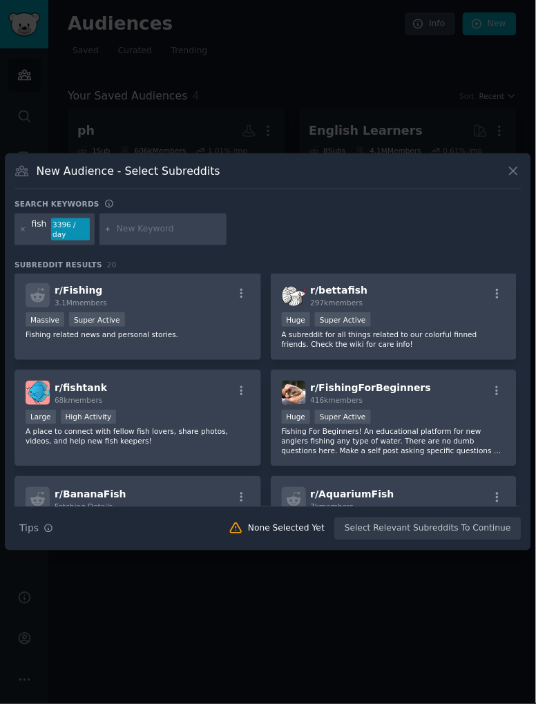
scroll to position [63, 0]
